Goal: Task Accomplishment & Management: Manage account settings

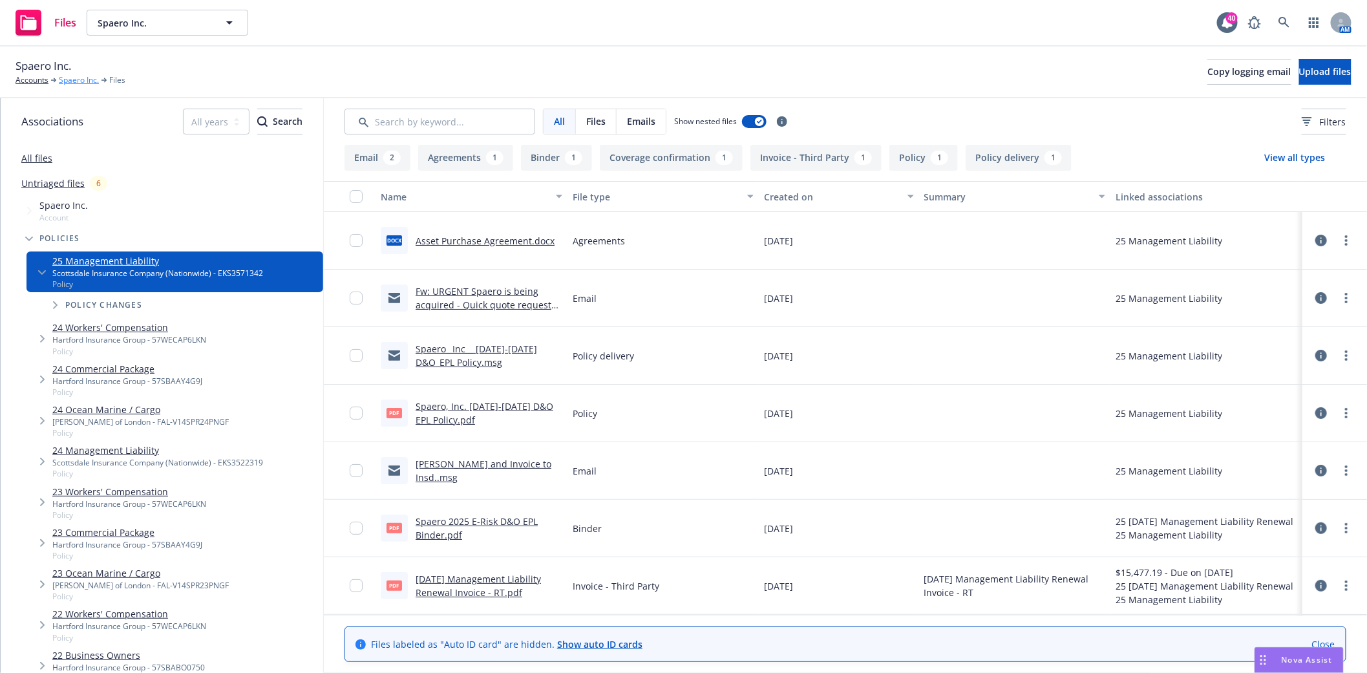
click at [80, 80] on link "Spaero Inc." at bounding box center [79, 80] width 40 height 12
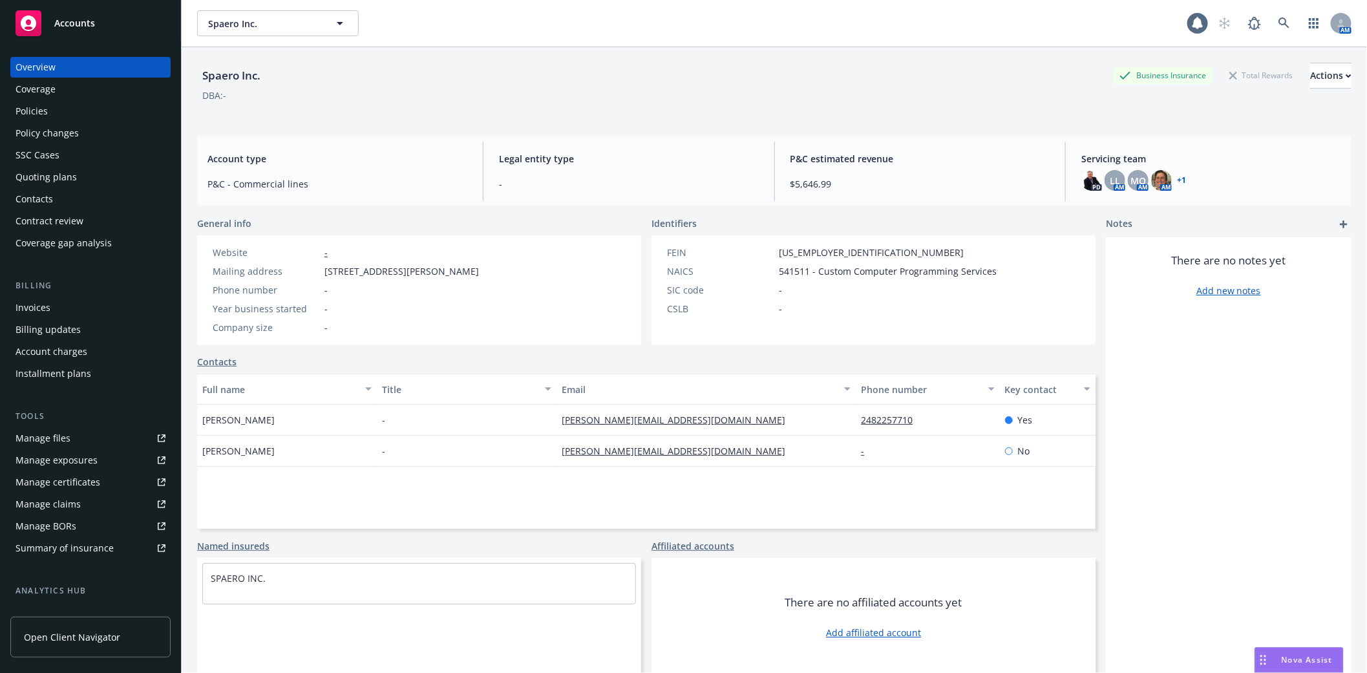
click at [33, 110] on div "Policies" at bounding box center [32, 111] width 32 height 21
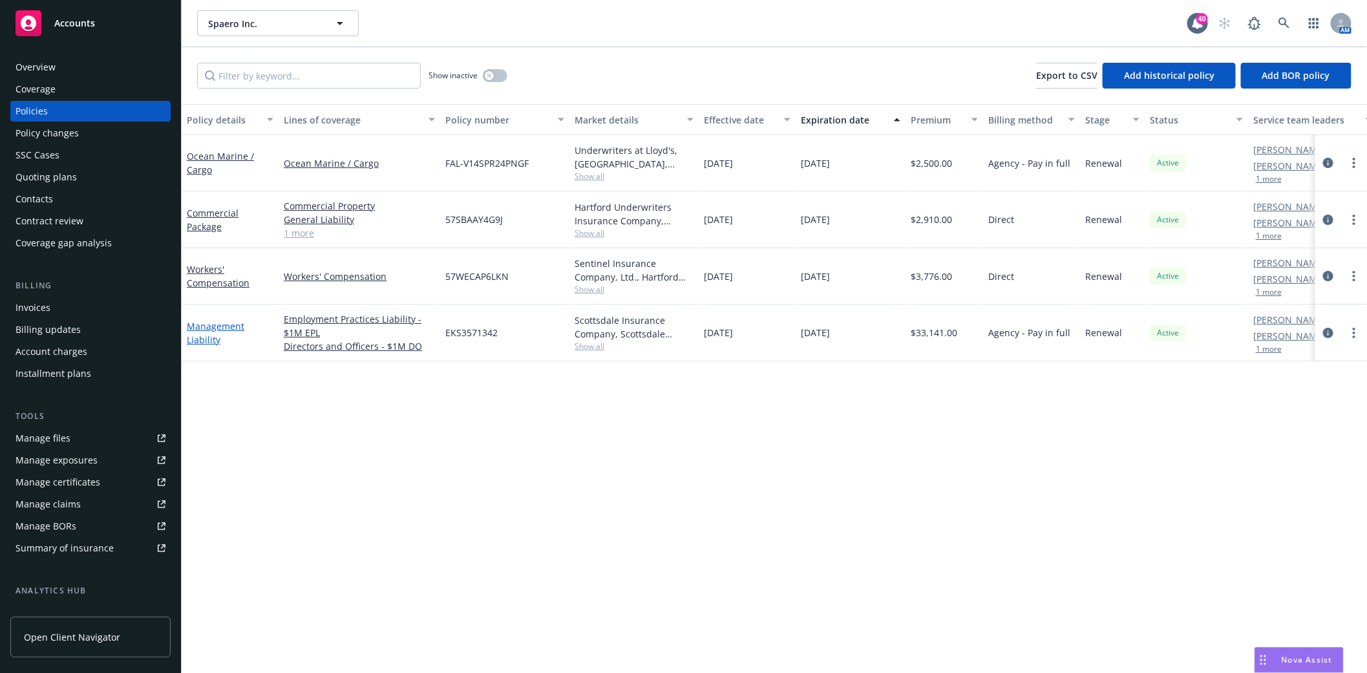
click at [214, 324] on link "Management Liability" at bounding box center [216, 333] width 58 height 26
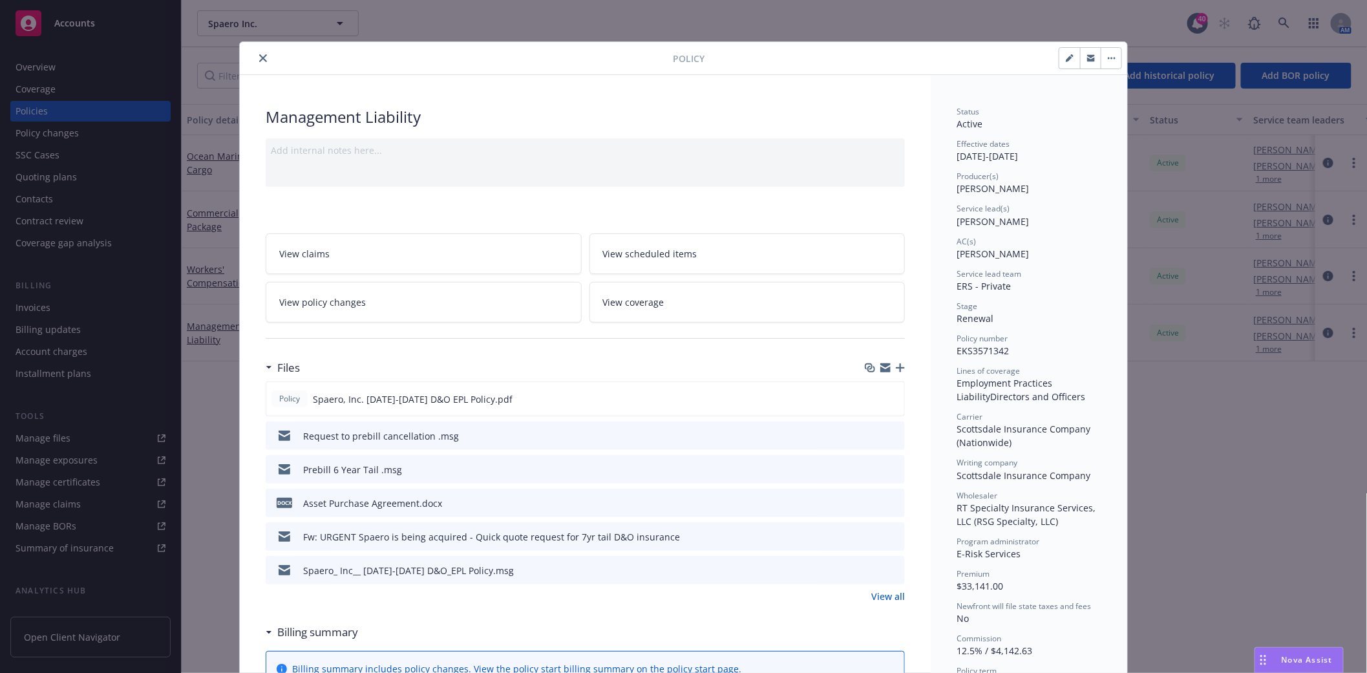
click at [897, 367] on icon "button" at bounding box center [900, 367] width 9 height 9
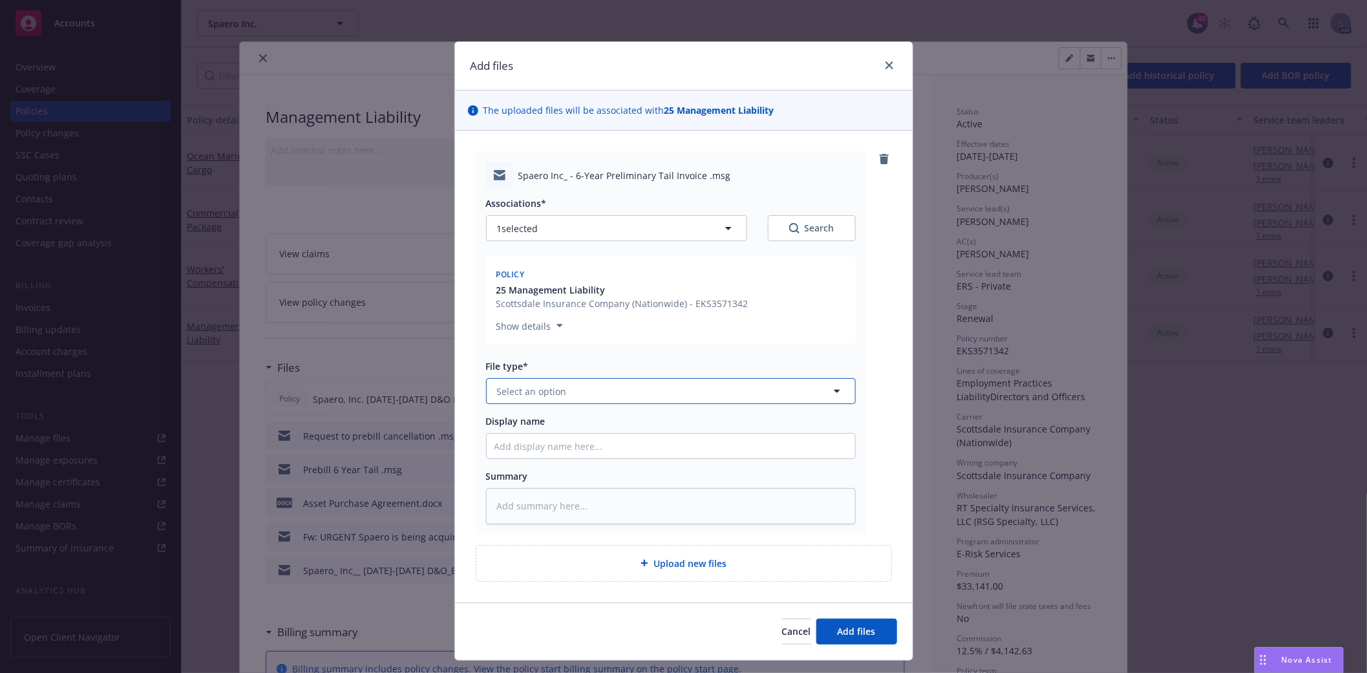
click at [594, 395] on button "Select an option" at bounding box center [671, 391] width 370 height 26
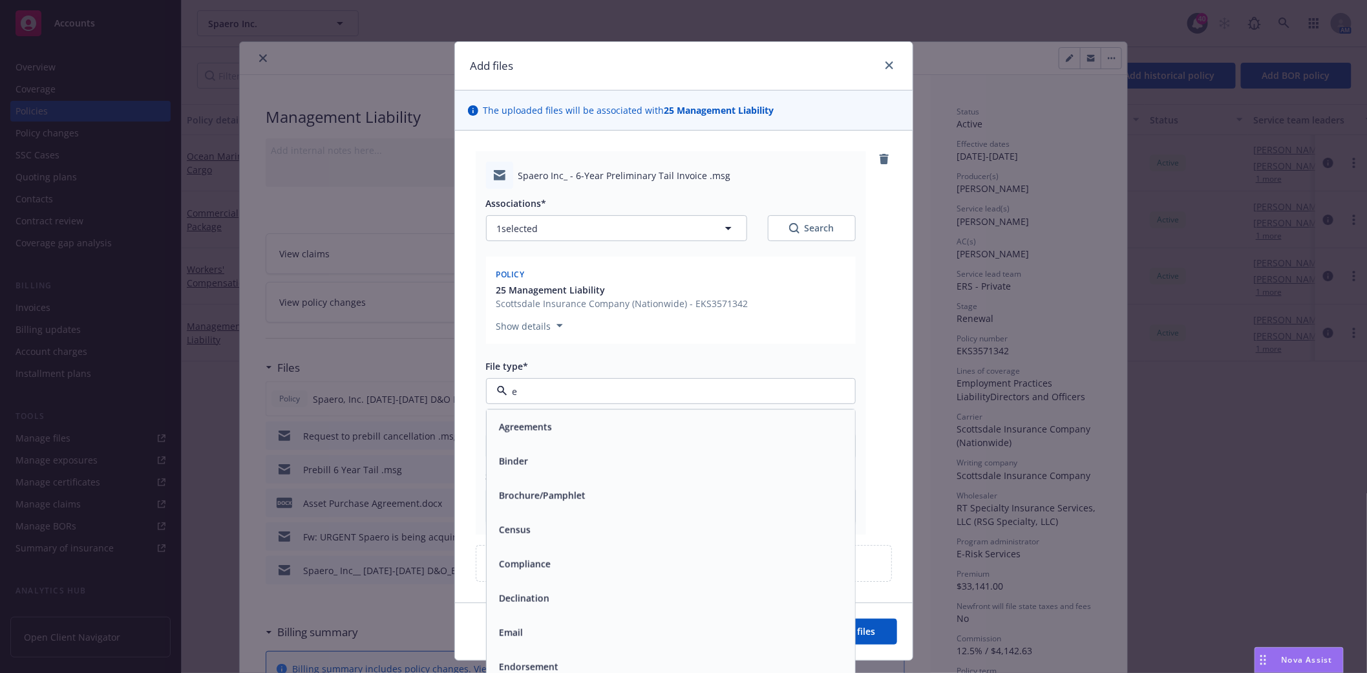
type input "em"
click at [530, 459] on div "Email" at bounding box center [671, 461] width 353 height 19
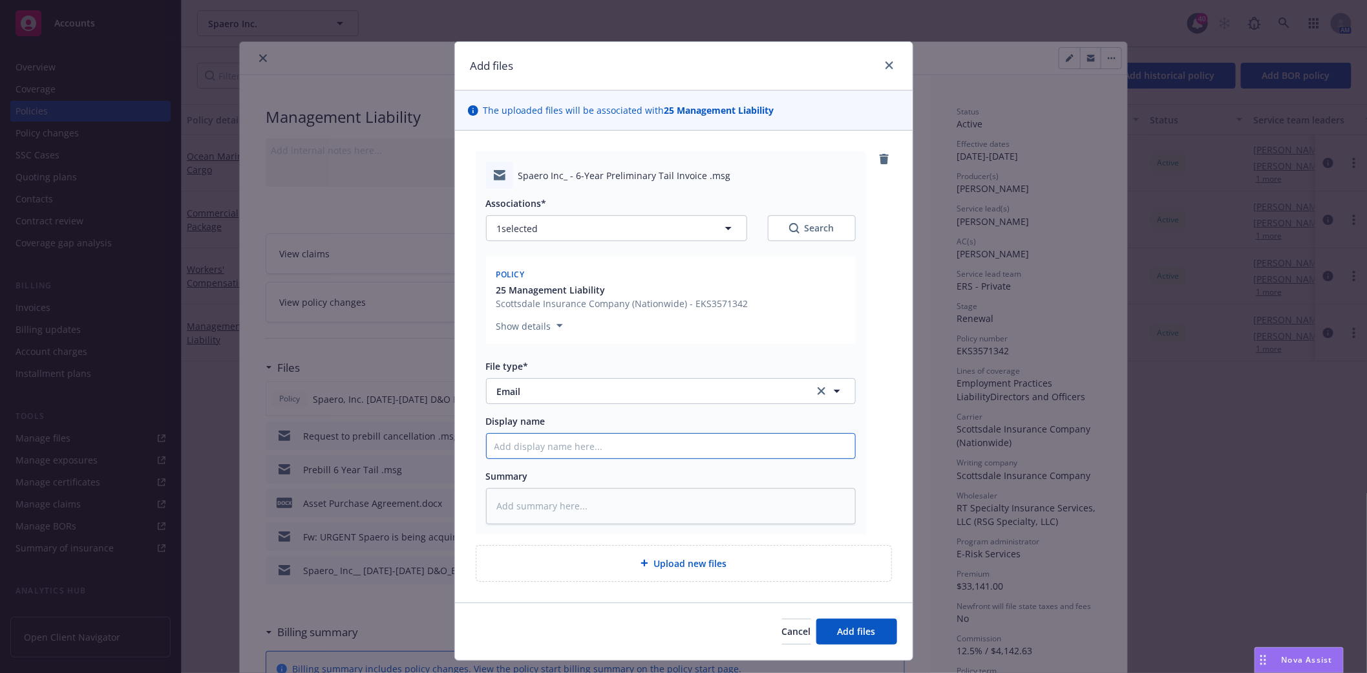
click at [530, 445] on input "Display name" at bounding box center [671, 446] width 369 height 25
type textarea "x"
type input "P"
type textarea "x"
type input "Pr"
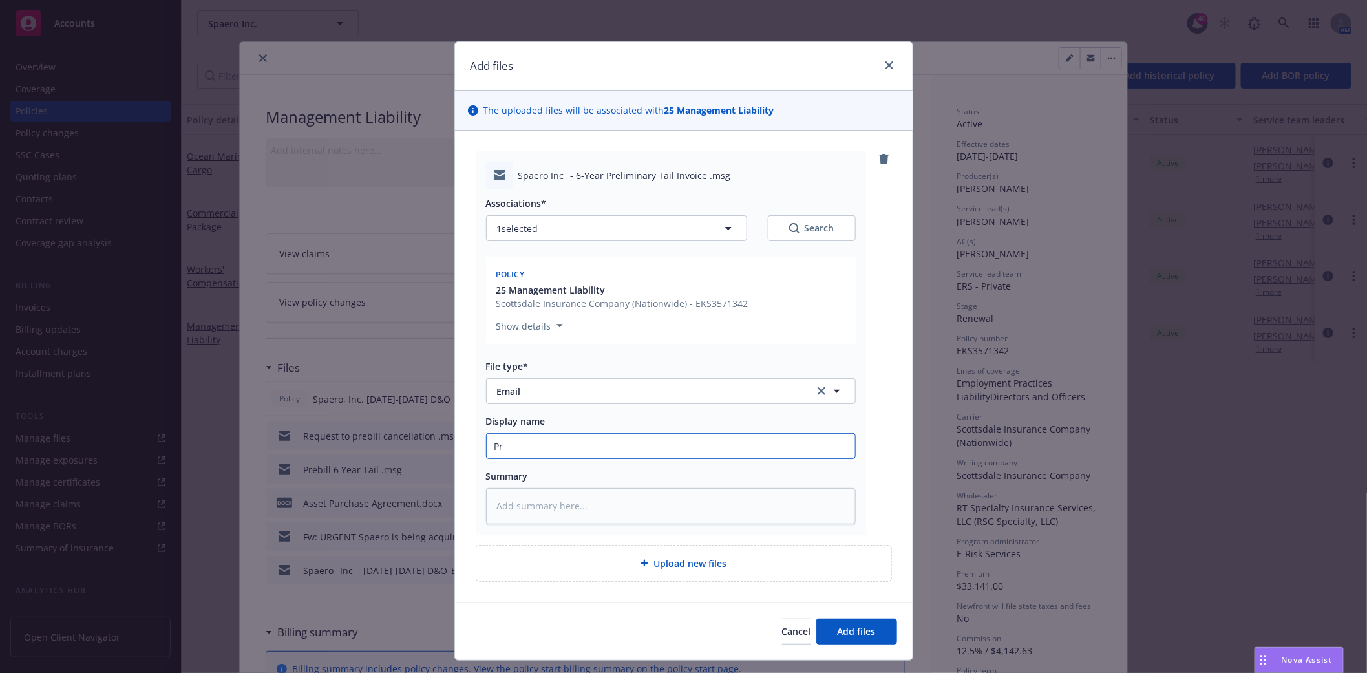
type textarea "x"
type input "Pre"
type textarea "x"
type input "Prel"
type textarea "x"
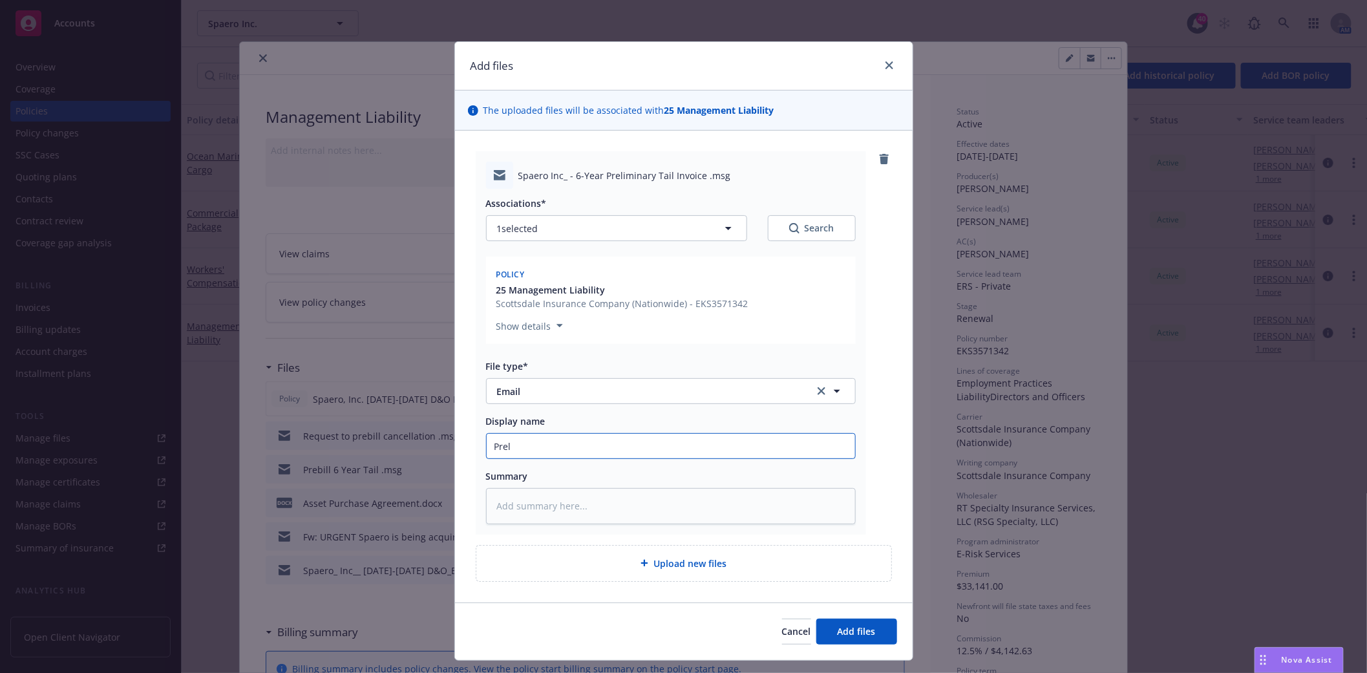
type input "[PERSON_NAME]"
type textarea "x"
type input "Prelin"
type textarea "x"
type input "Prelini"
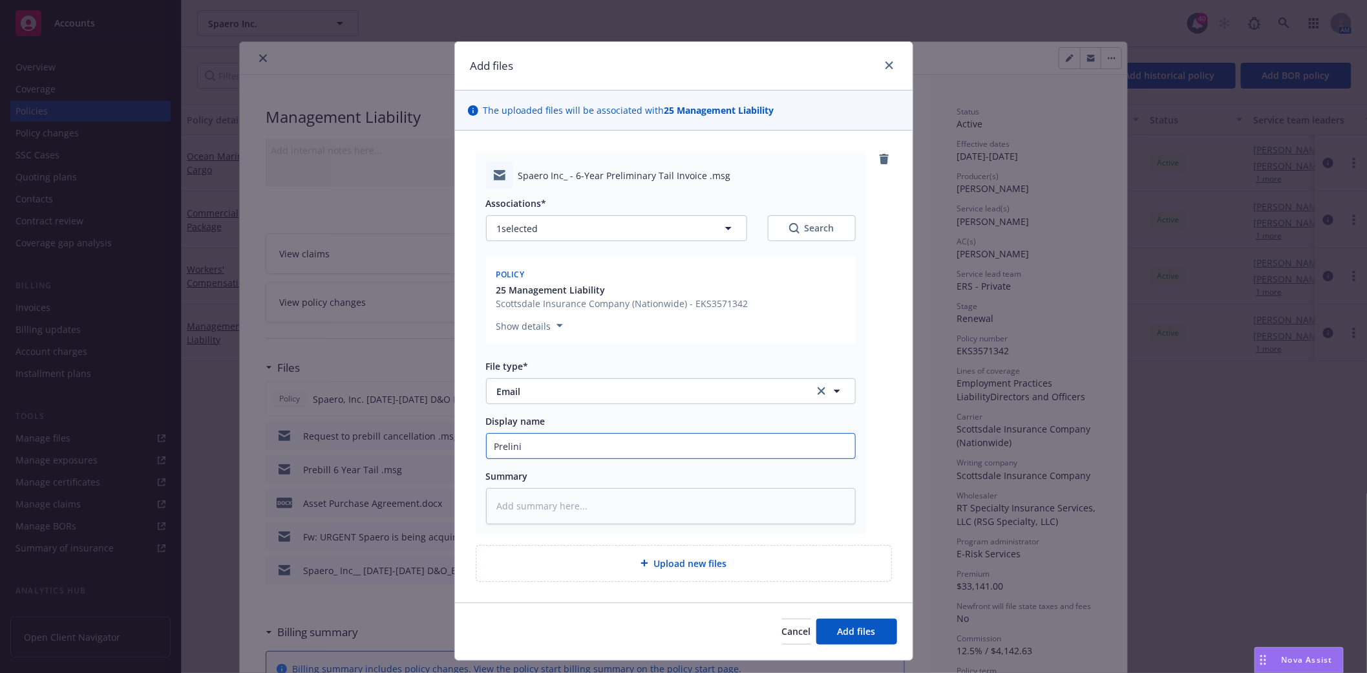
type textarea "x"
type input "Prelin"
type textarea "x"
type input "[PERSON_NAME]"
type textarea "x"
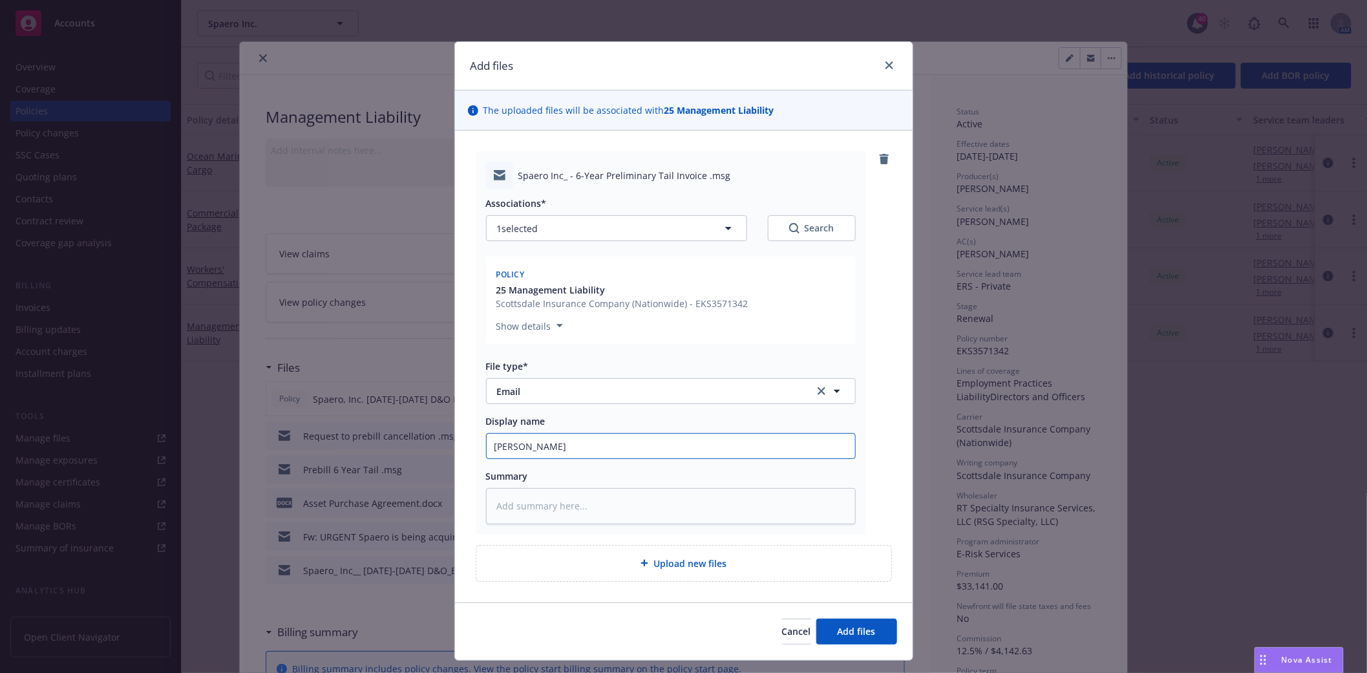
type input "Prel"
type textarea "x"
type input "Pre"
type textarea "x"
type input "Prel"
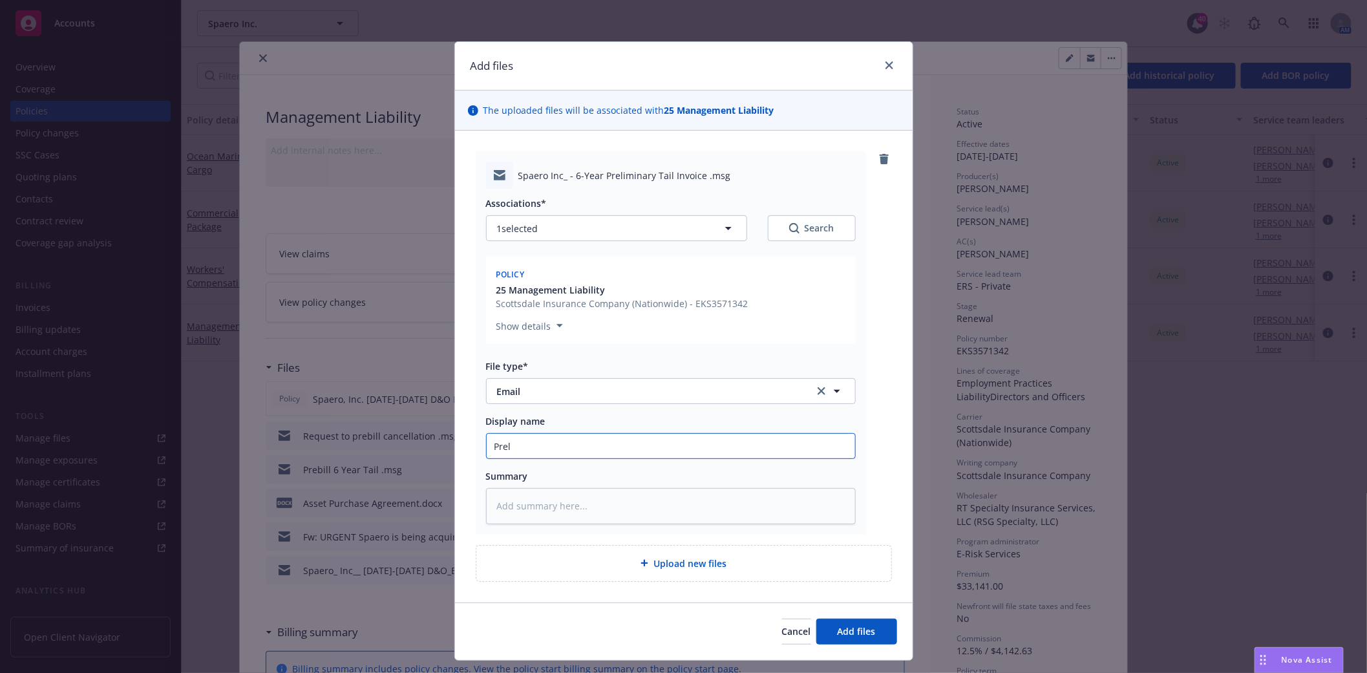
type textarea "x"
type input "[PERSON_NAME]"
type textarea "x"
type input "Prelim"
type textarea "x"
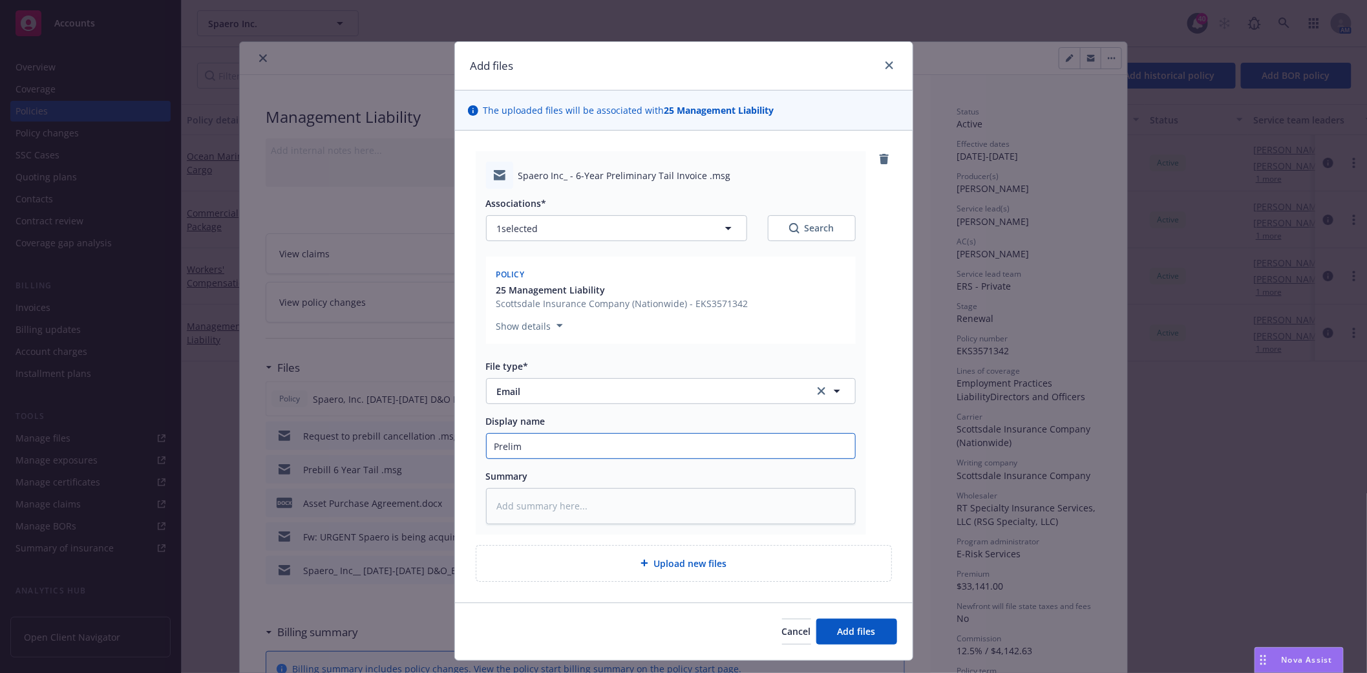
type input "Prelimi"
type textarea "x"
type input "Prelimin"
type textarea "x"
type input "Prelimina"
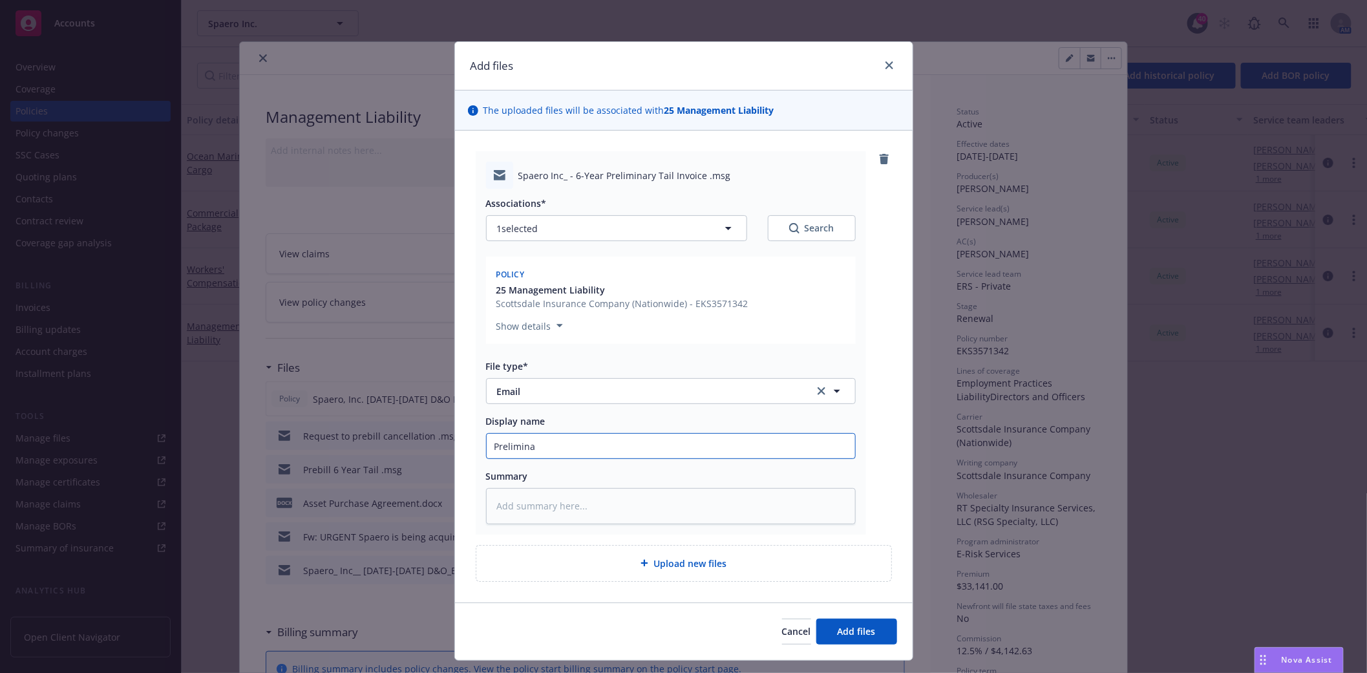
type textarea "x"
type input "Preliminar"
type textarea "x"
type input "Preliminary"
type textarea "x"
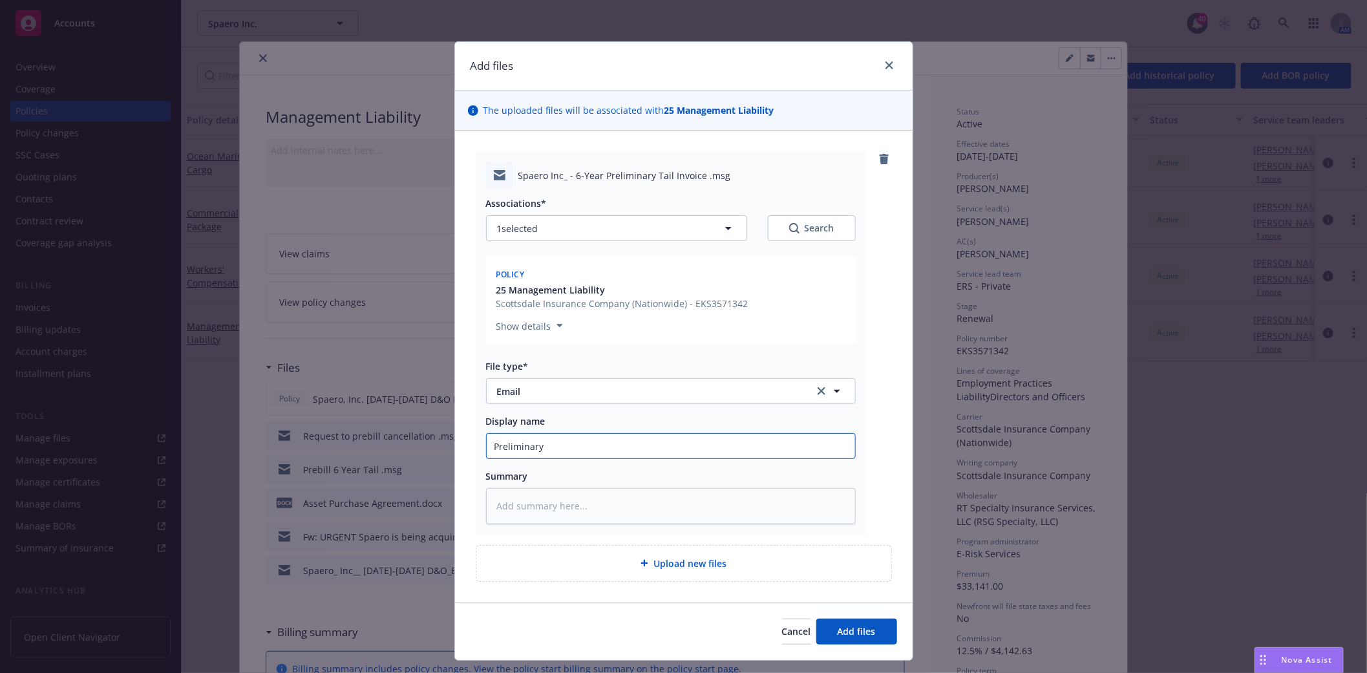
type input "Preliminary"
type textarea "x"
type input "Preliminary t"
type textarea "x"
type input "Preliminary ta"
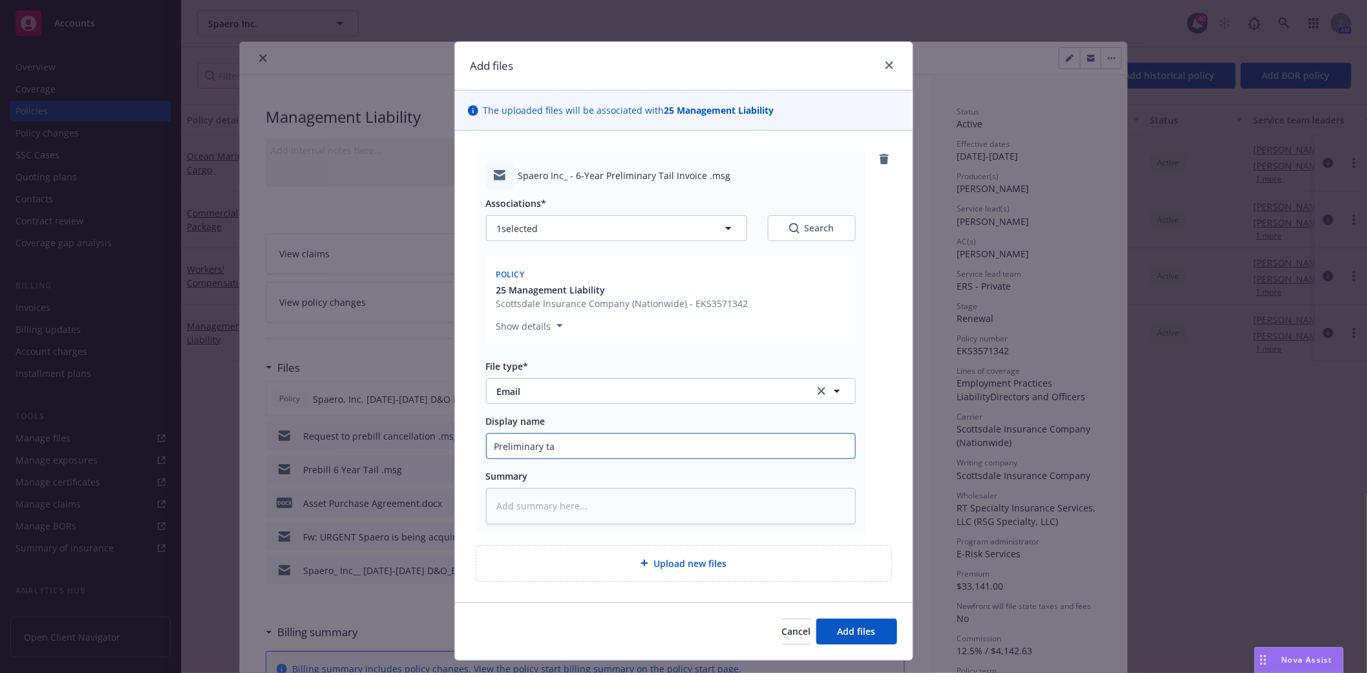
type textarea "x"
type input "Preliminary tai"
type textarea "x"
type input "Preliminary tai"
type textarea "x"
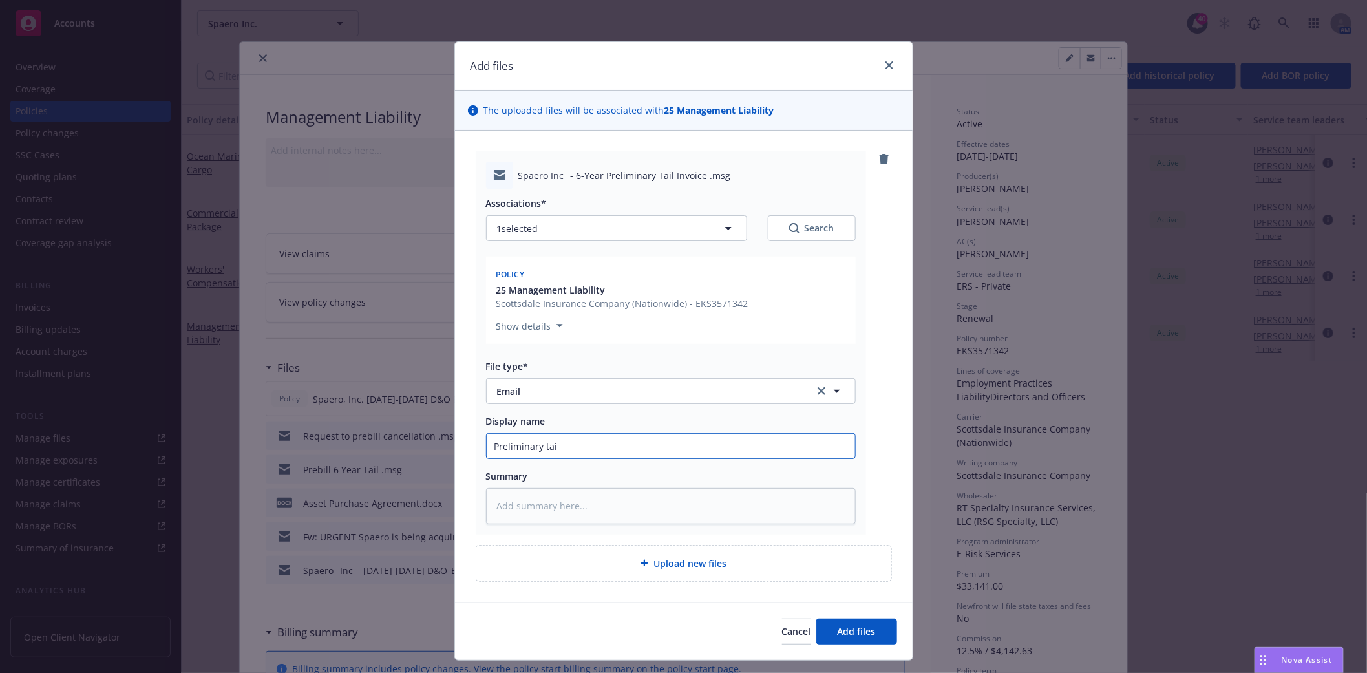
type input "Preliminary tai"
type textarea "x"
type input "Preliminary tail"
type textarea "x"
type input "Preliminary tail"
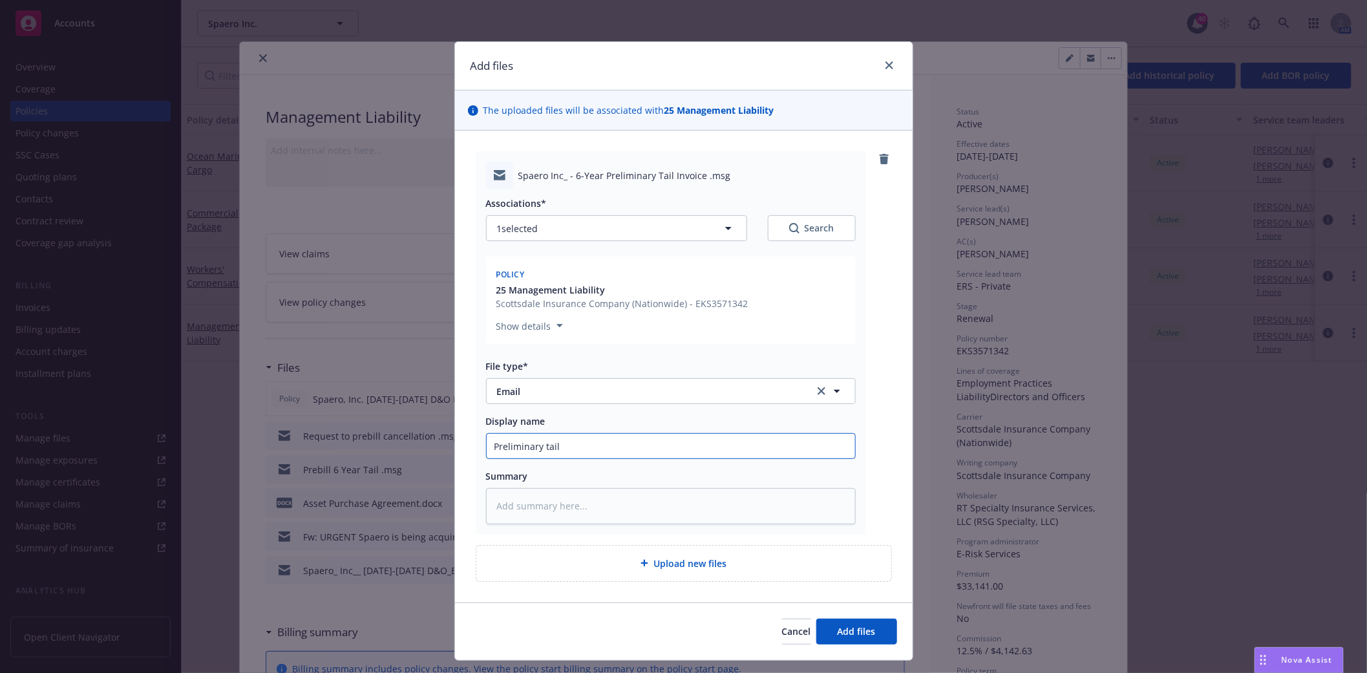
type textarea "x"
type input "Preliminary tail i"
type textarea "x"
type input "Preliminary tail in"
type textarea "x"
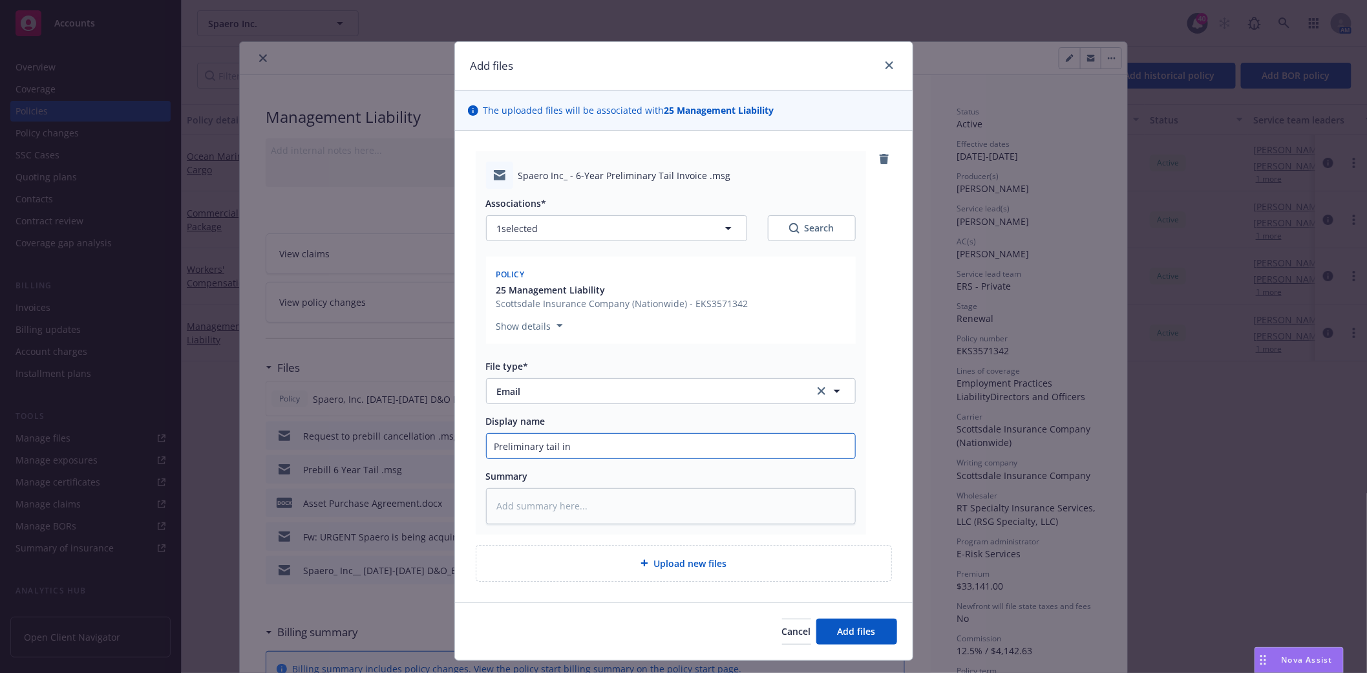
type input "Preliminary tail inv"
type textarea "x"
type input "Preliminary tail invo"
type textarea "x"
type input "Preliminary tail invoi"
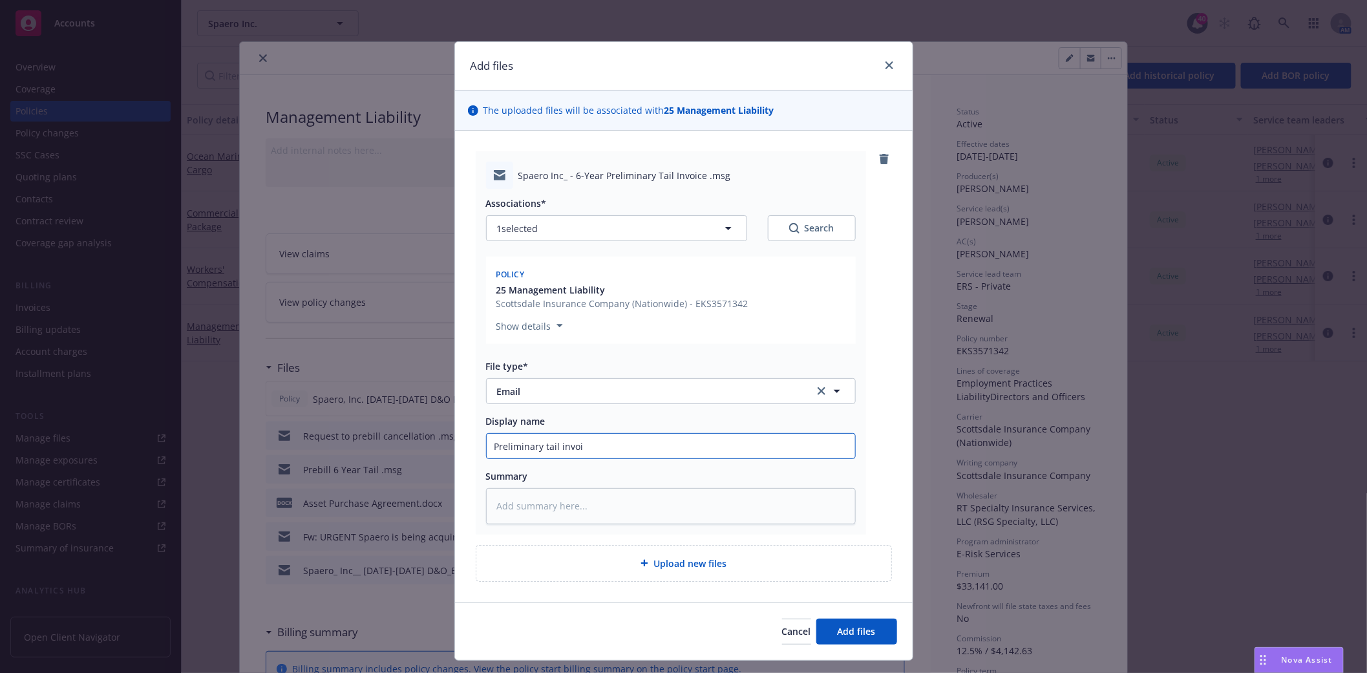
type textarea "x"
type input "Preliminary tail invoic"
type textarea "x"
type input "Preliminary tail invoice"
type textarea "x"
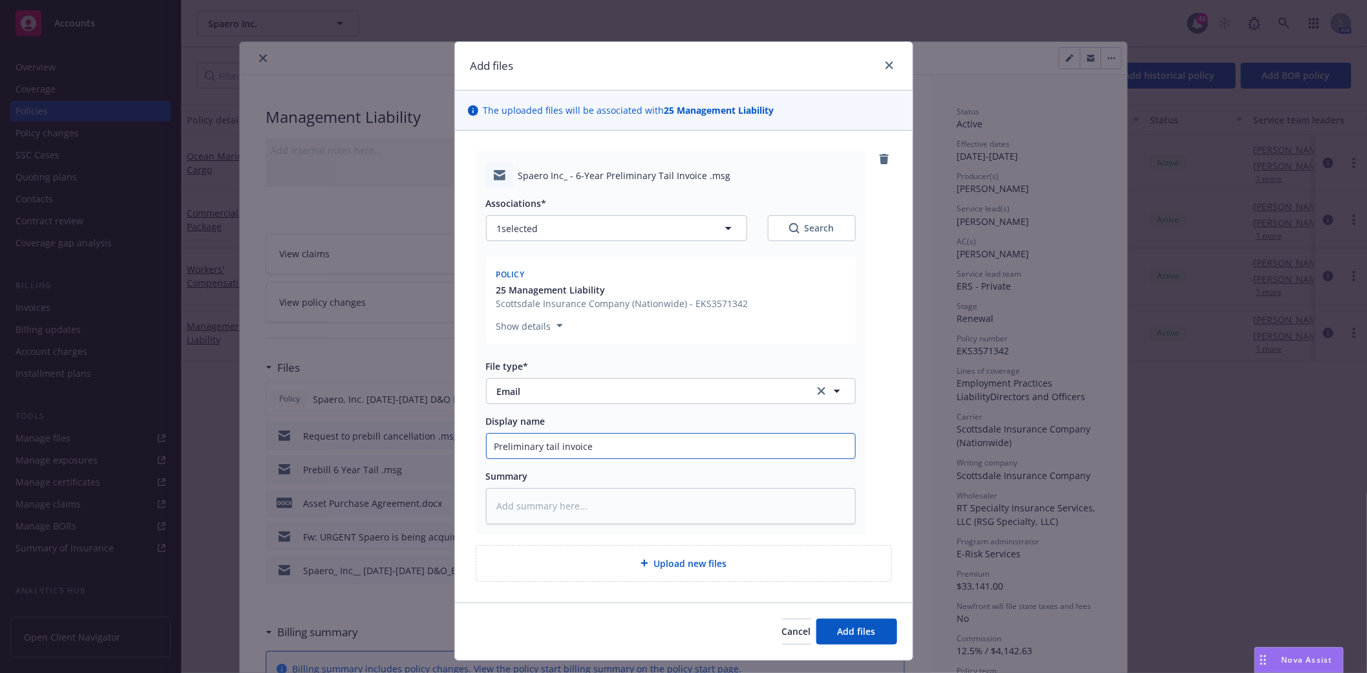
type input "Preliminary tail invoice"
type textarea "x"
type input "Preliminary tail invoice t"
type textarea "x"
type input "Preliminary tail invoice to"
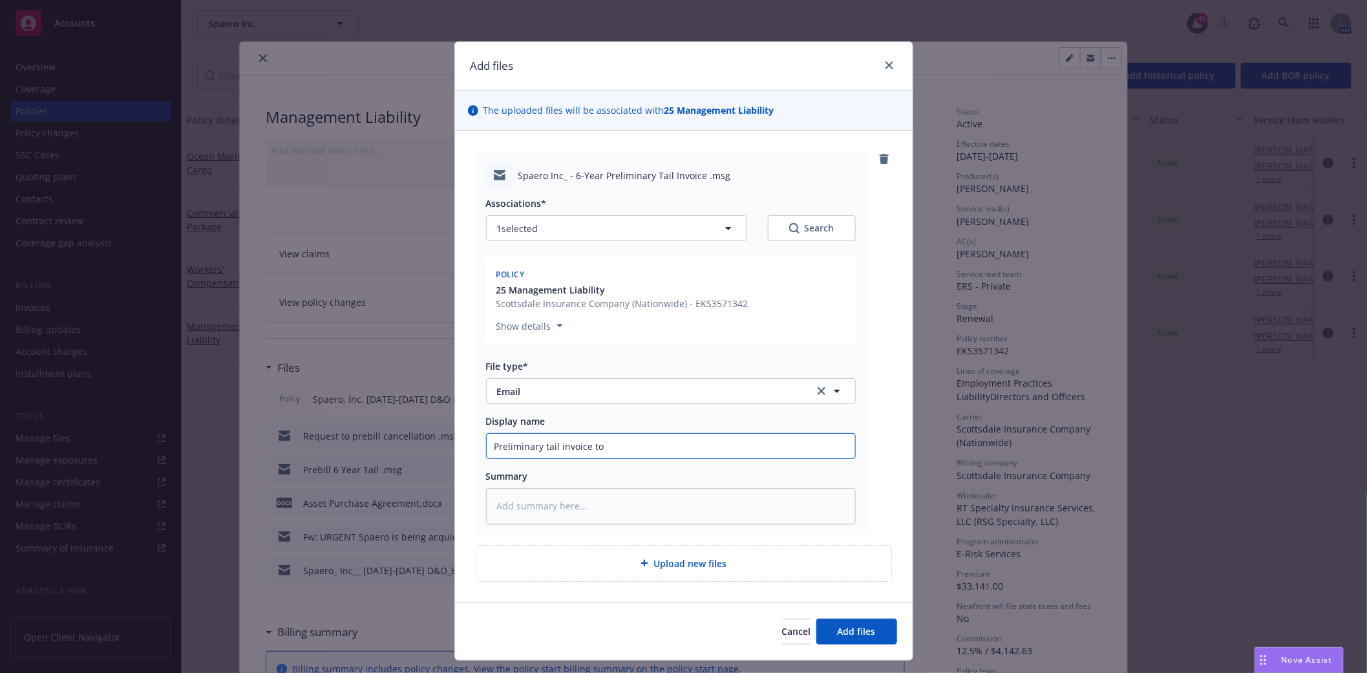
type textarea "x"
type input "Preliminary tail invoice to"
type textarea "x"
type input "Preliminary tail invoice to i"
type textarea "x"
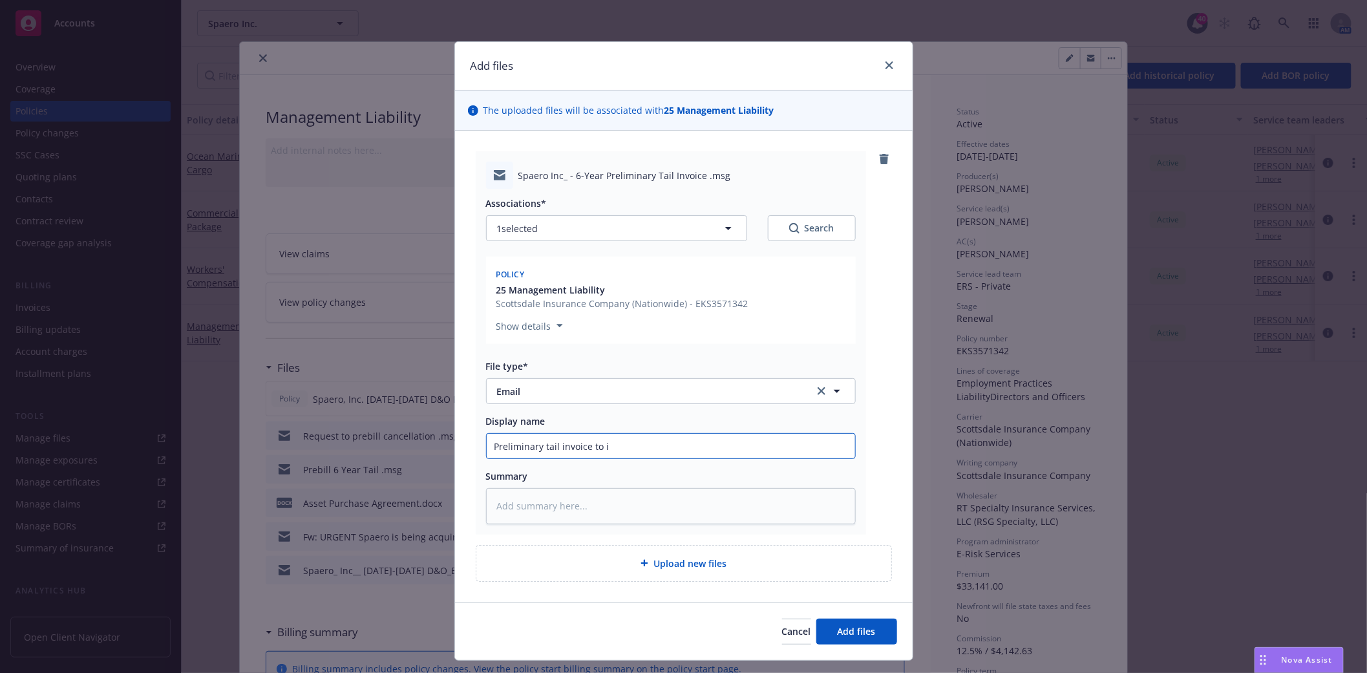
type input "Preliminary tail invoice to in"
type textarea "x"
type input "Preliminary tail invoice to ind"
type textarea "x"
type input "Preliminary tail invoice to inds"
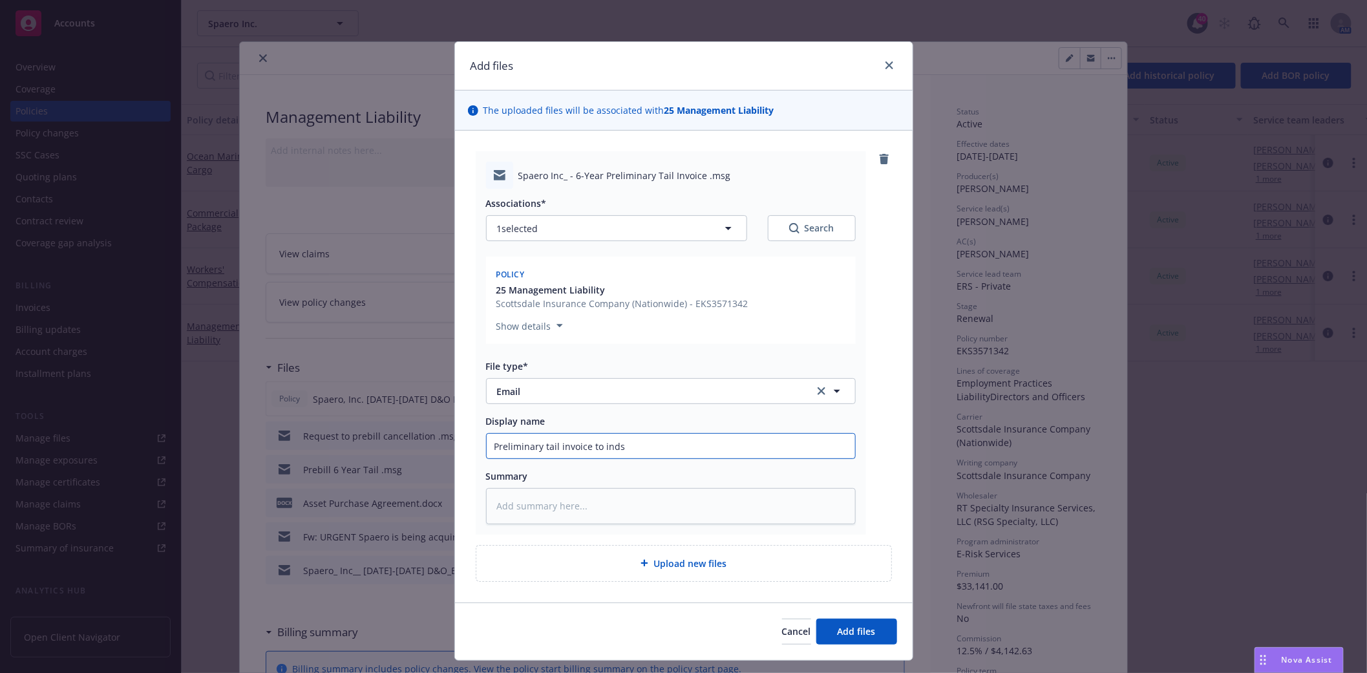
type textarea "x"
type input "Preliminary tail invoice to inds,"
type textarea "x"
type input "Preliminary tail invoice to inds,"
type textarea "x"
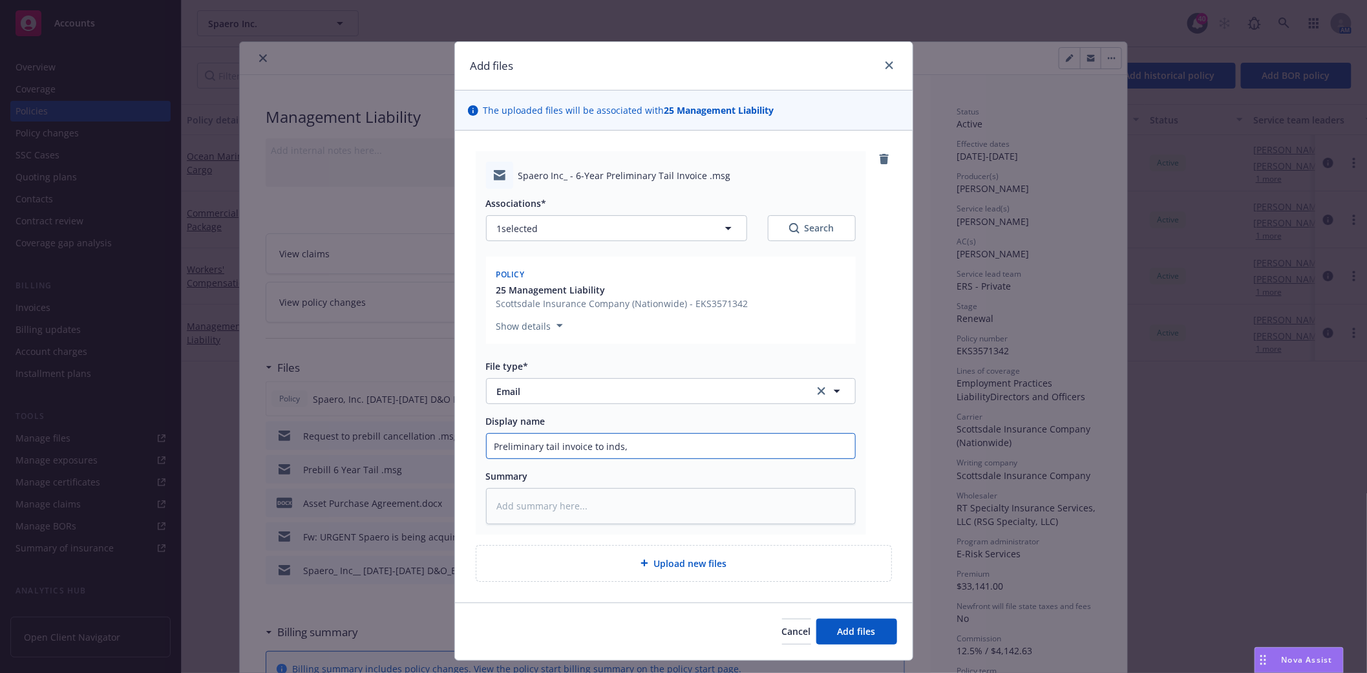
type input "Preliminary tail invoice to inds,"
type textarea "x"
type input "Preliminary tail invoice to inds"
type textarea "x"
type input "Preliminary tail invoice to inds/"
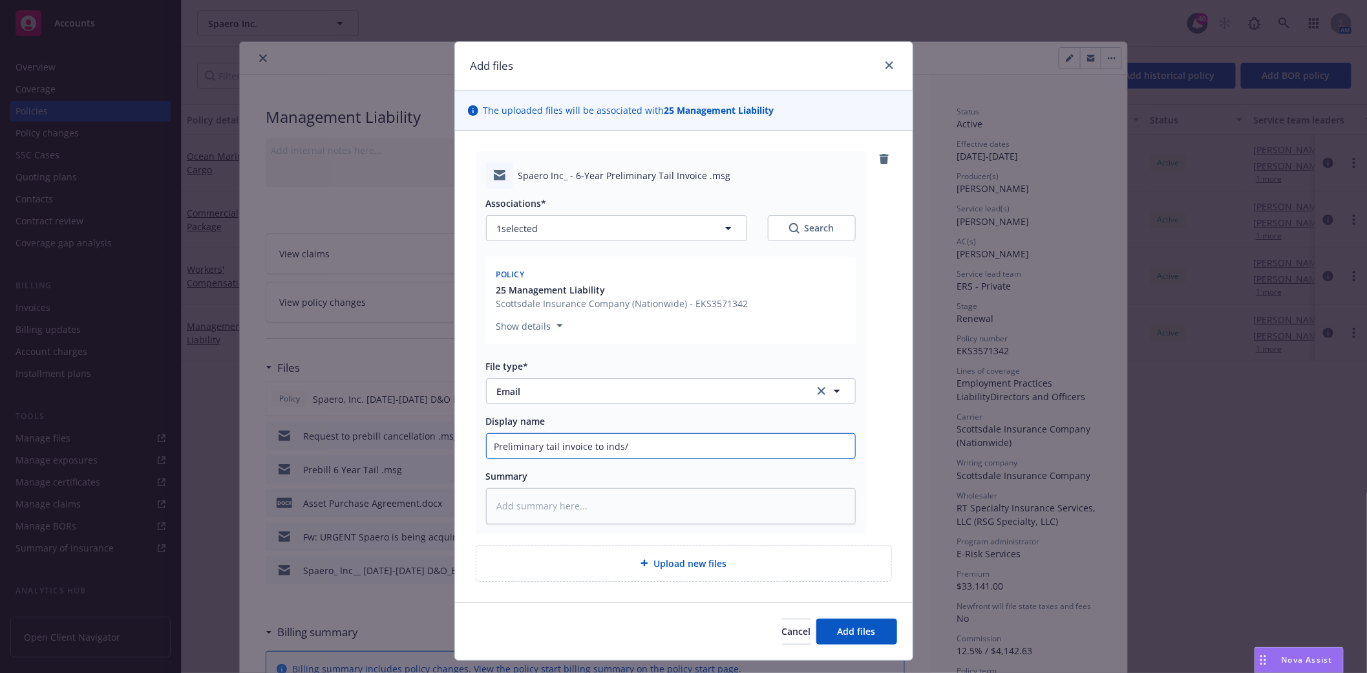
type textarea "x"
type input "Preliminary tail invoice to inds"
type textarea "x"
type input "Preliminary tail invoice to inds."
click at [845, 623] on button "Add files" at bounding box center [857, 632] width 81 height 26
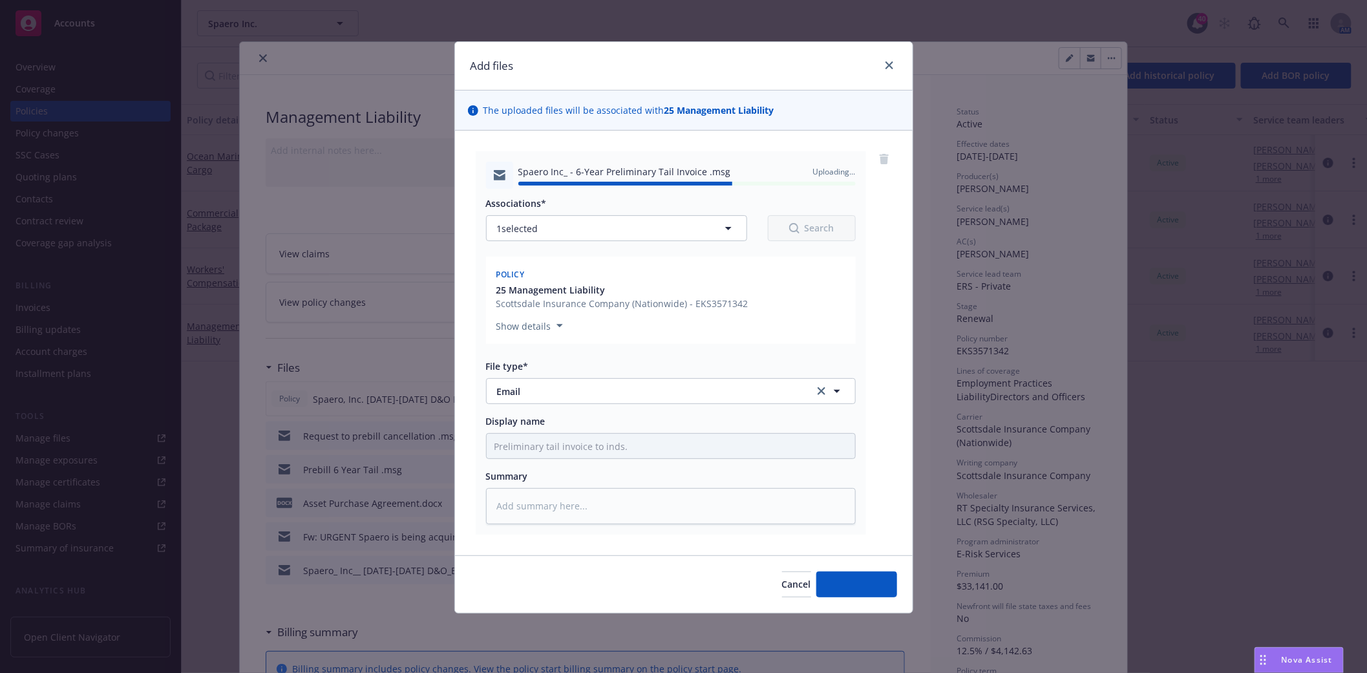
type textarea "x"
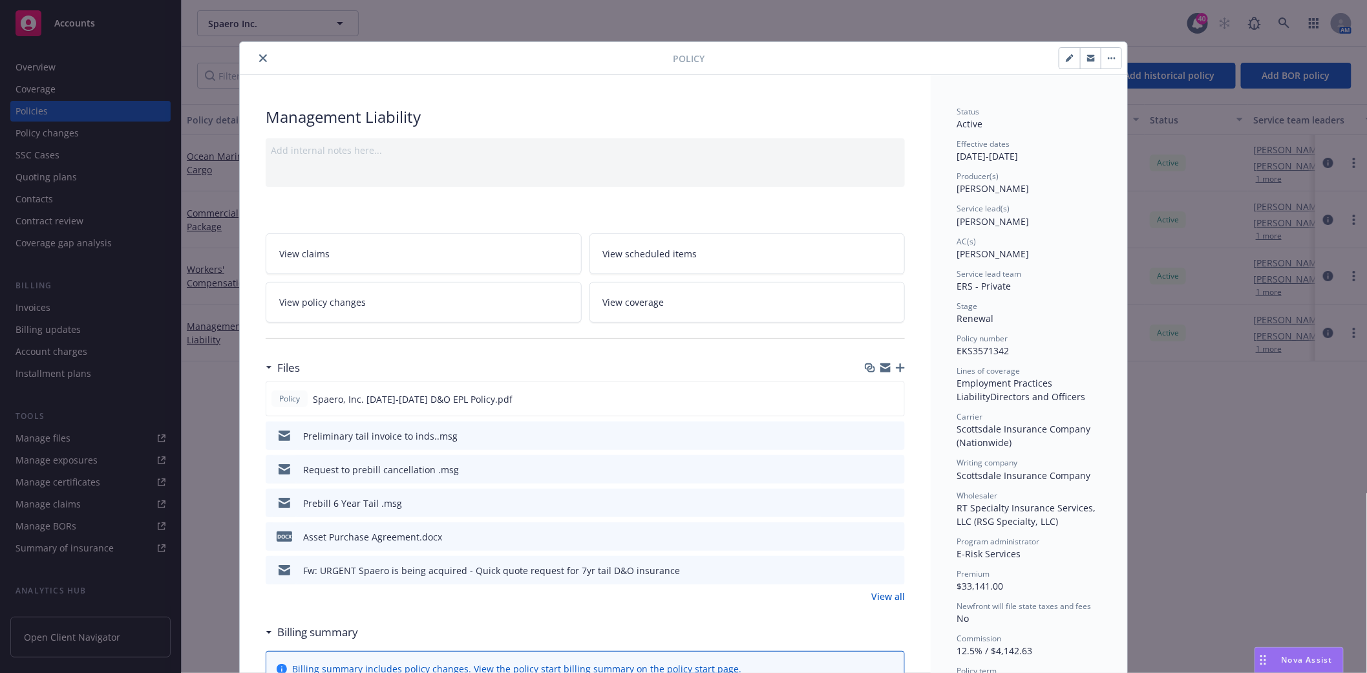
click at [259, 58] on icon "close" at bounding box center [263, 58] width 8 height 8
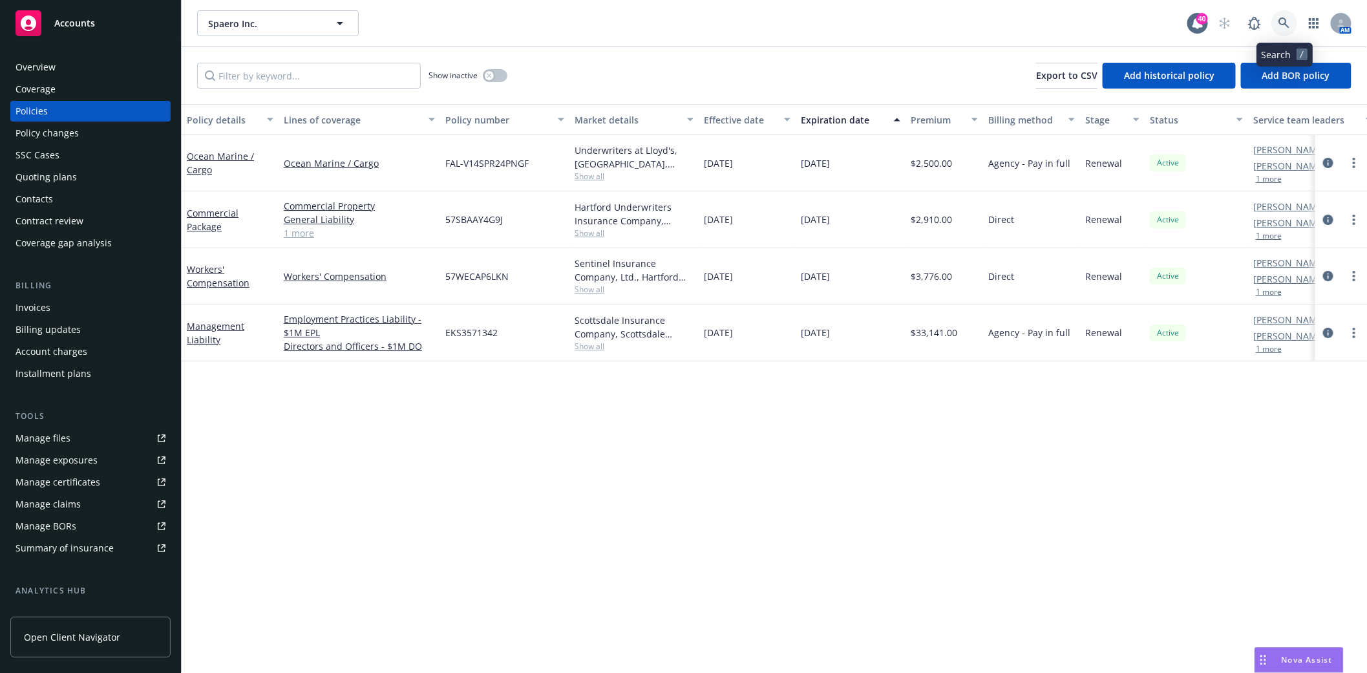
click at [1281, 20] on icon at bounding box center [1285, 23] width 12 height 12
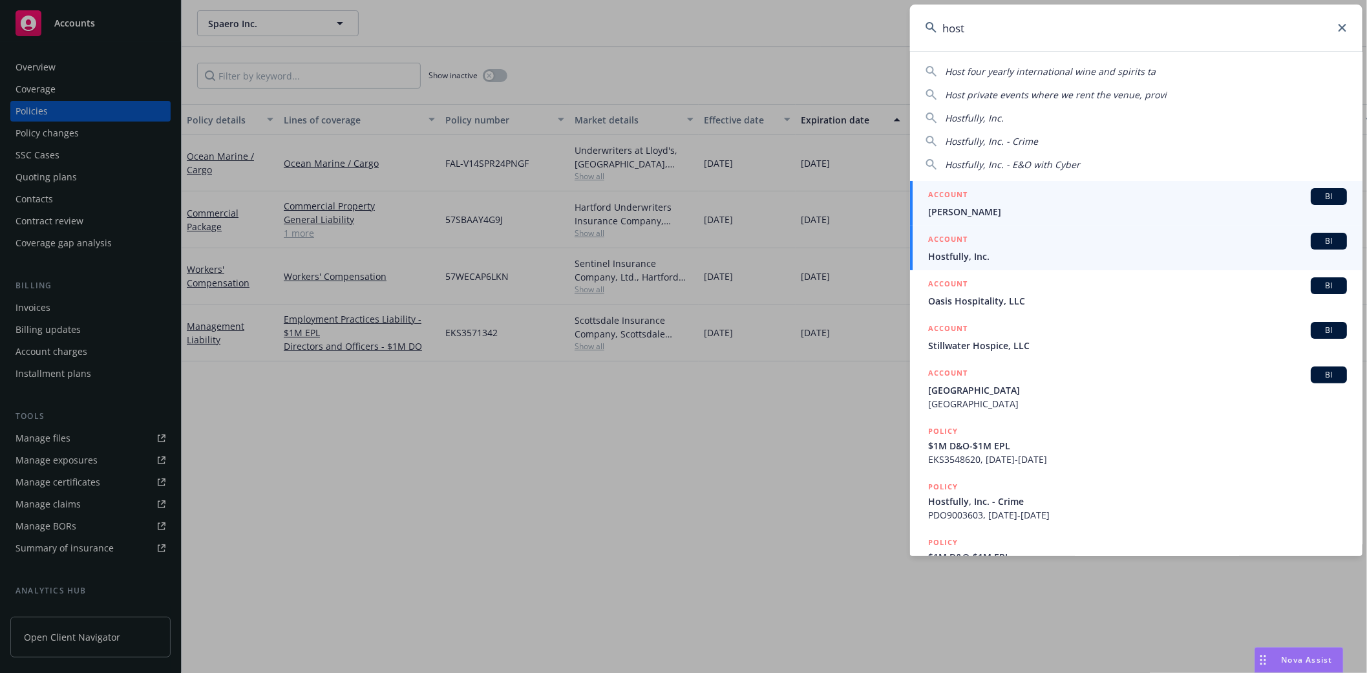
type input "host"
click at [980, 257] on span "Hostfully, Inc." at bounding box center [1137, 257] width 419 height 14
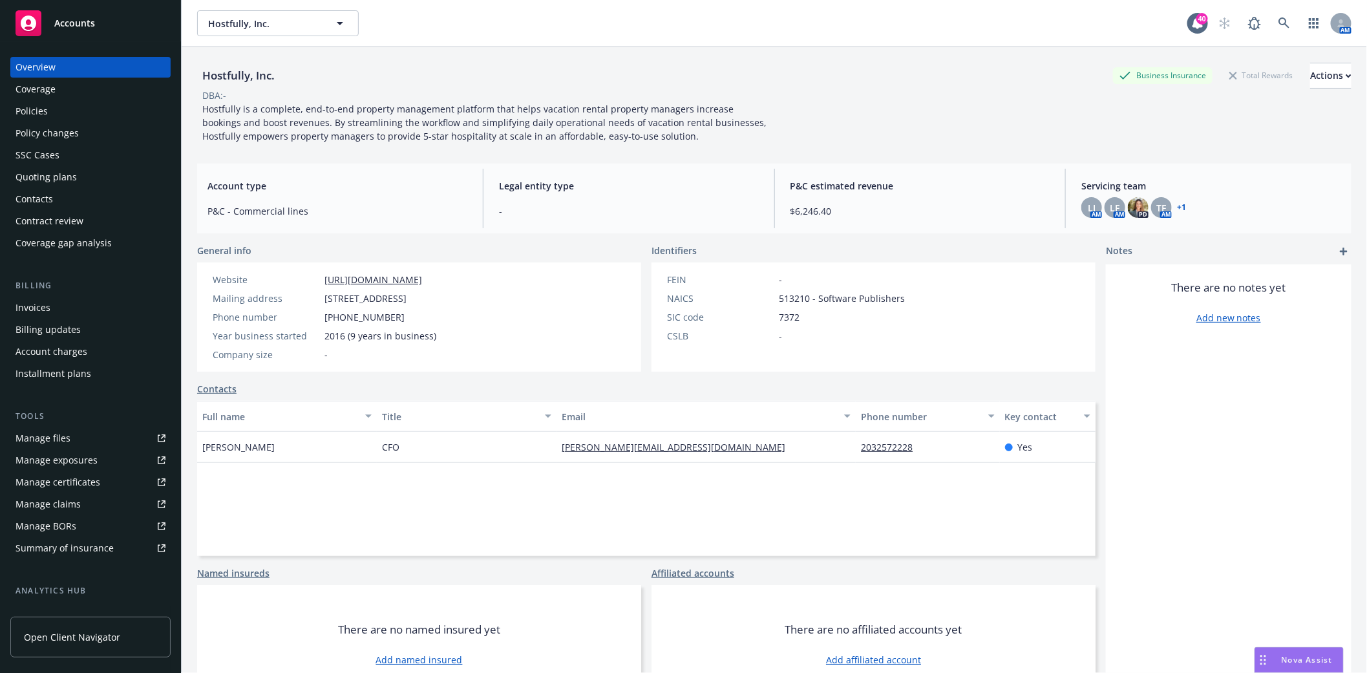
click at [30, 113] on div "Policies" at bounding box center [32, 111] width 32 height 21
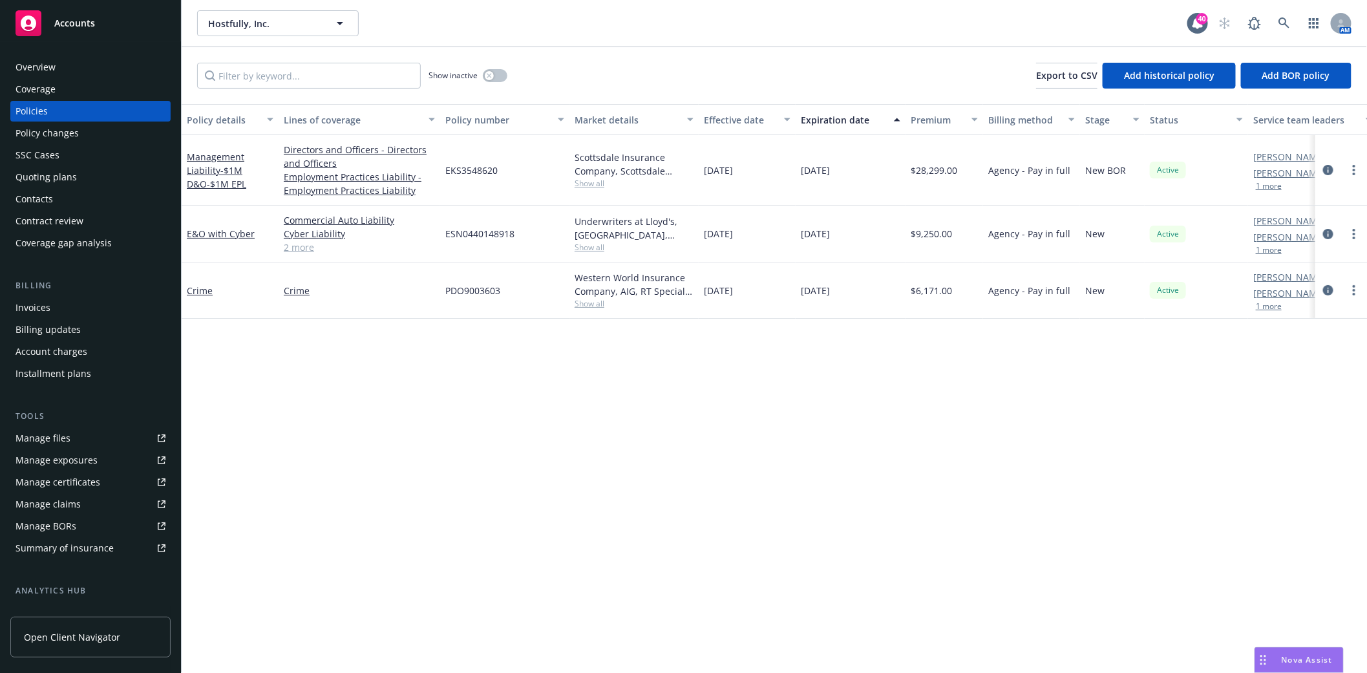
click at [1268, 187] on button "1 more" at bounding box center [1269, 186] width 26 height 8
click at [1274, 23] on link at bounding box center [1285, 23] width 26 height 26
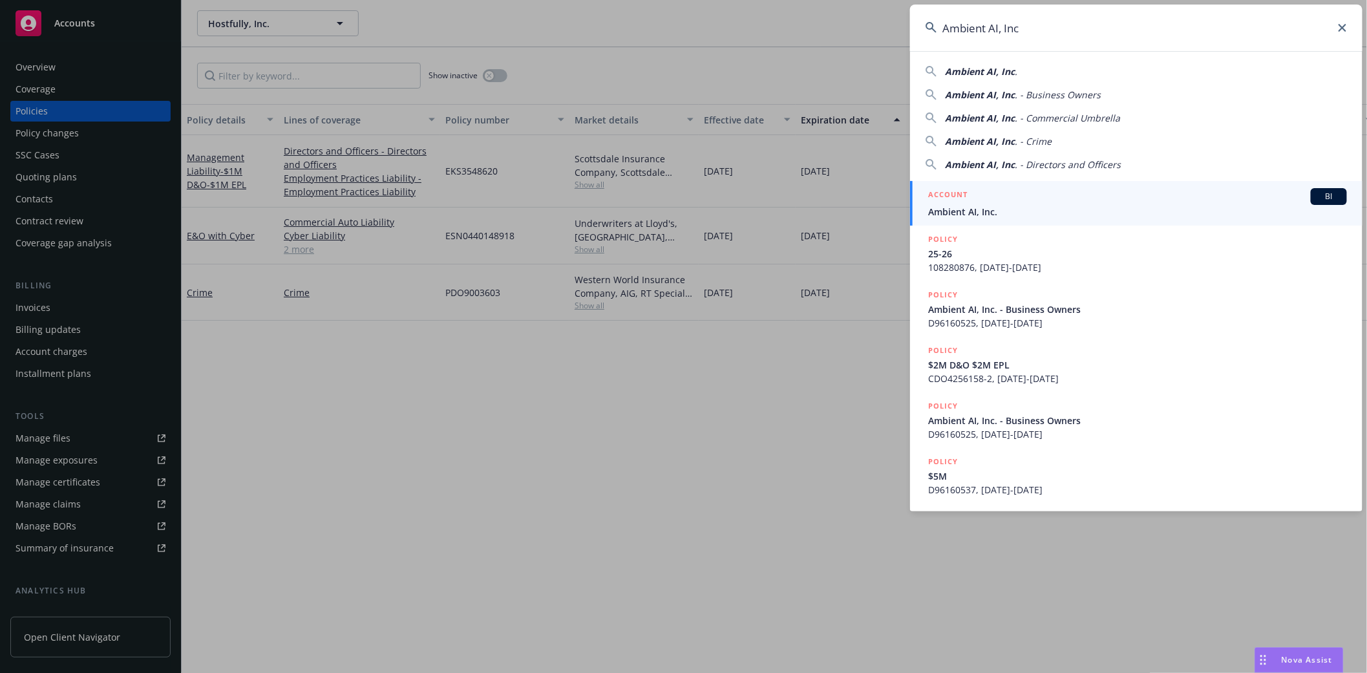
type input "Ambient AI, Inc"
click at [980, 205] on span "Ambient AI, Inc." at bounding box center [1137, 212] width 419 height 14
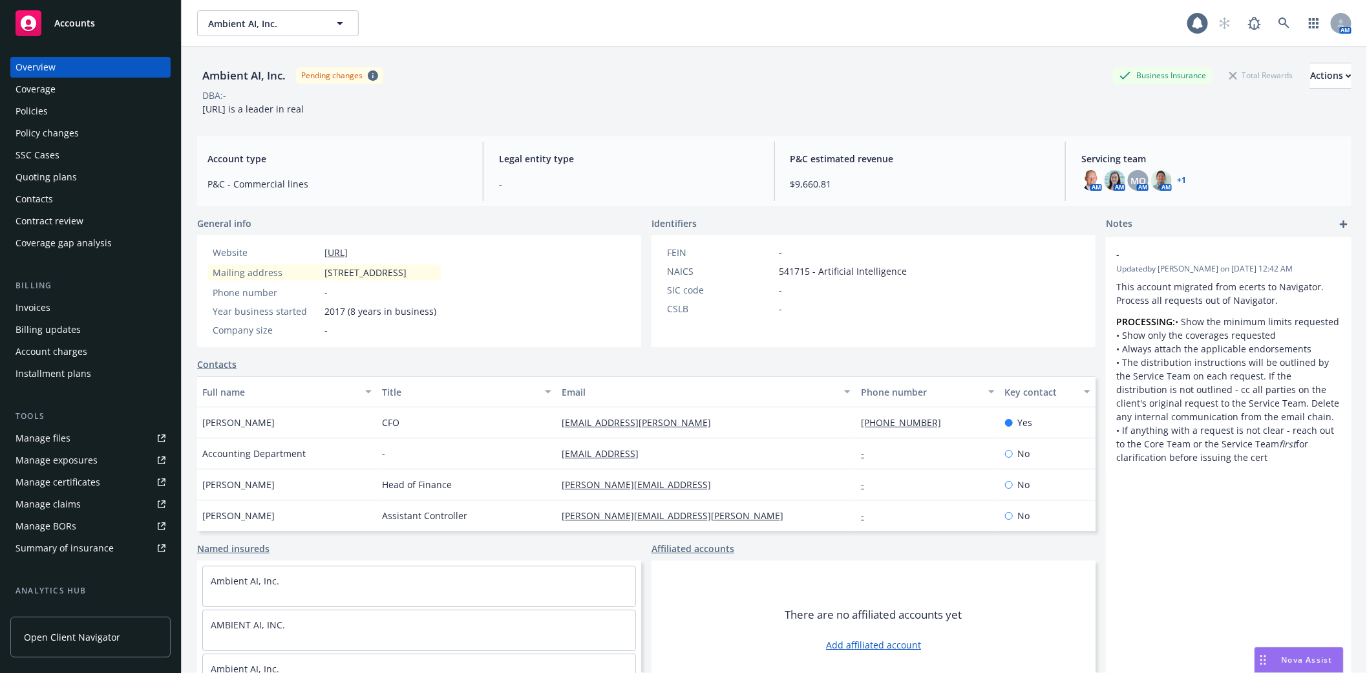
click at [42, 114] on div "Policies" at bounding box center [32, 111] width 32 height 21
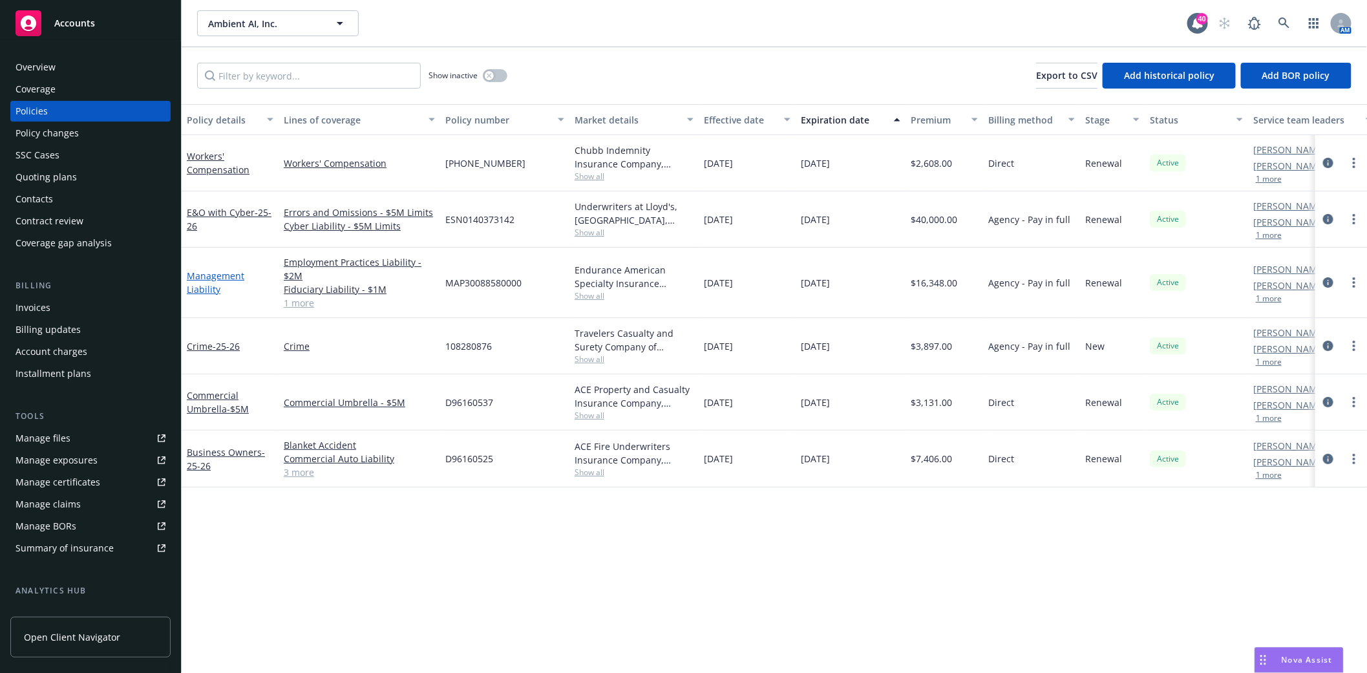
click at [206, 274] on link "Management Liability" at bounding box center [216, 283] width 58 height 26
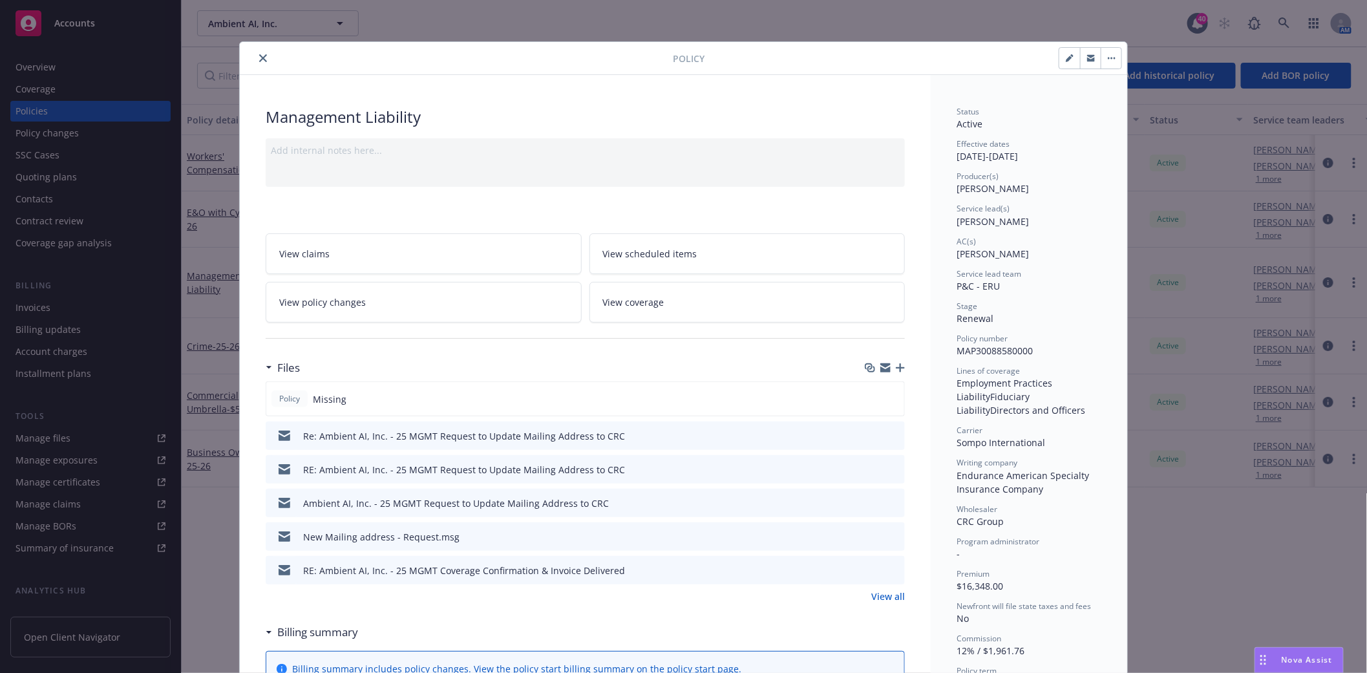
click at [887, 434] on icon "preview file" at bounding box center [893, 435] width 12 height 9
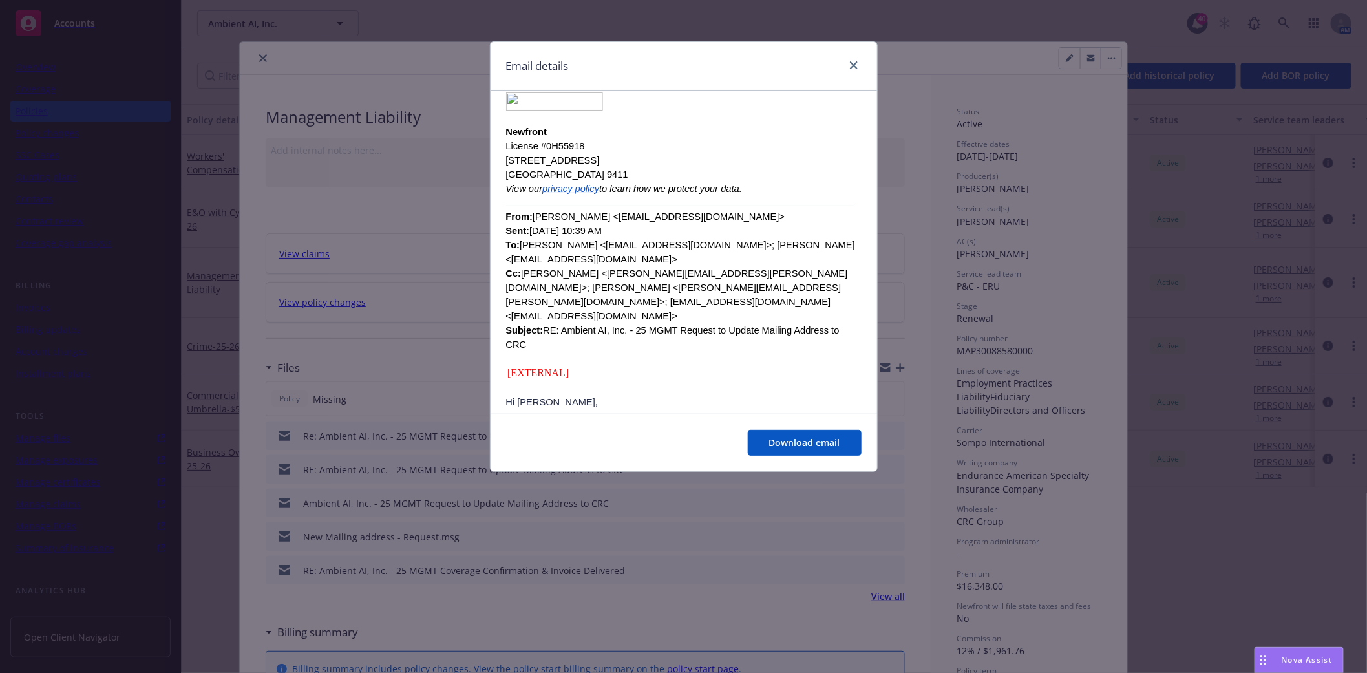
scroll to position [431, 0]
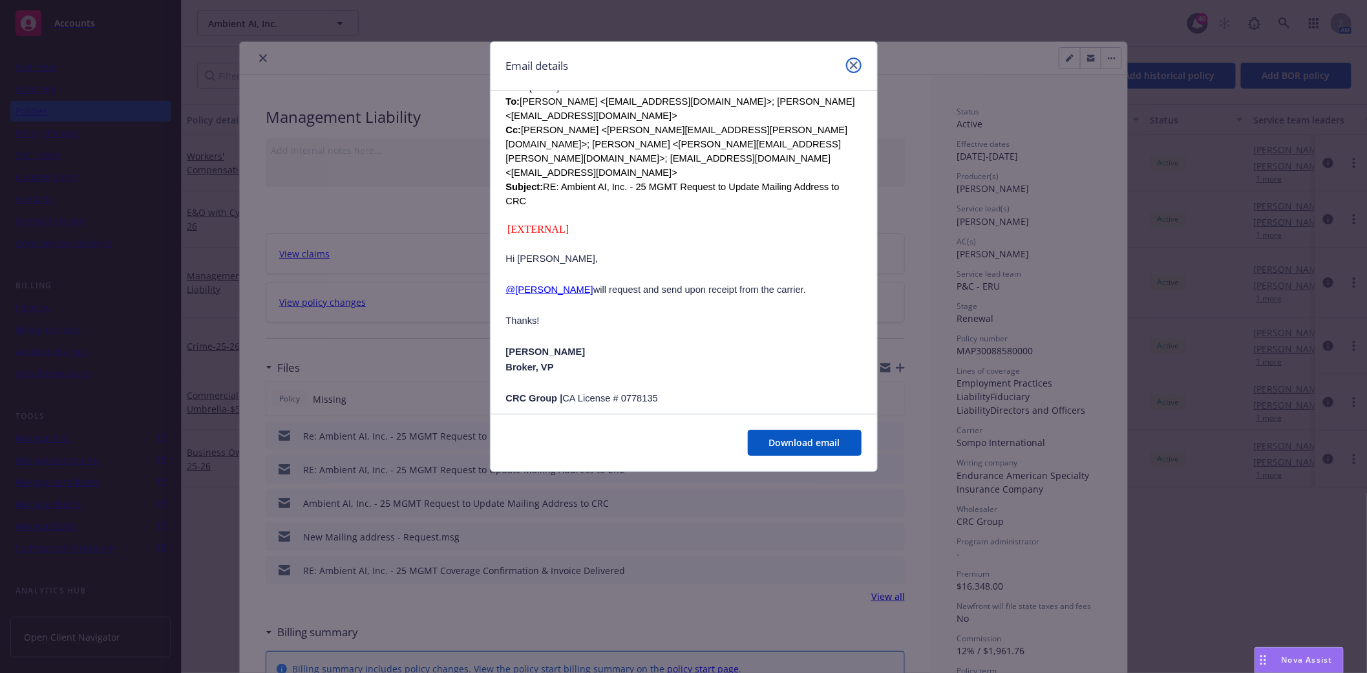
click at [854, 63] on icon "close" at bounding box center [854, 65] width 8 height 8
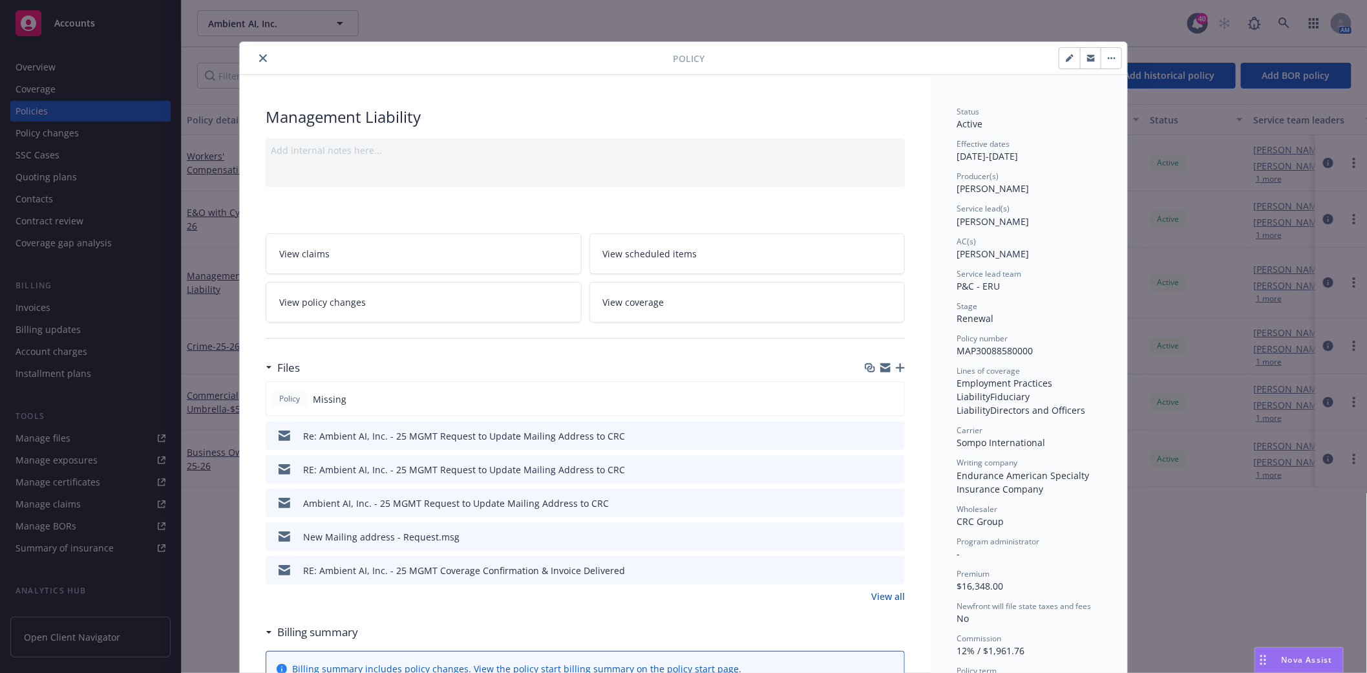
click at [894, 468] on icon "preview file" at bounding box center [893, 468] width 12 height 9
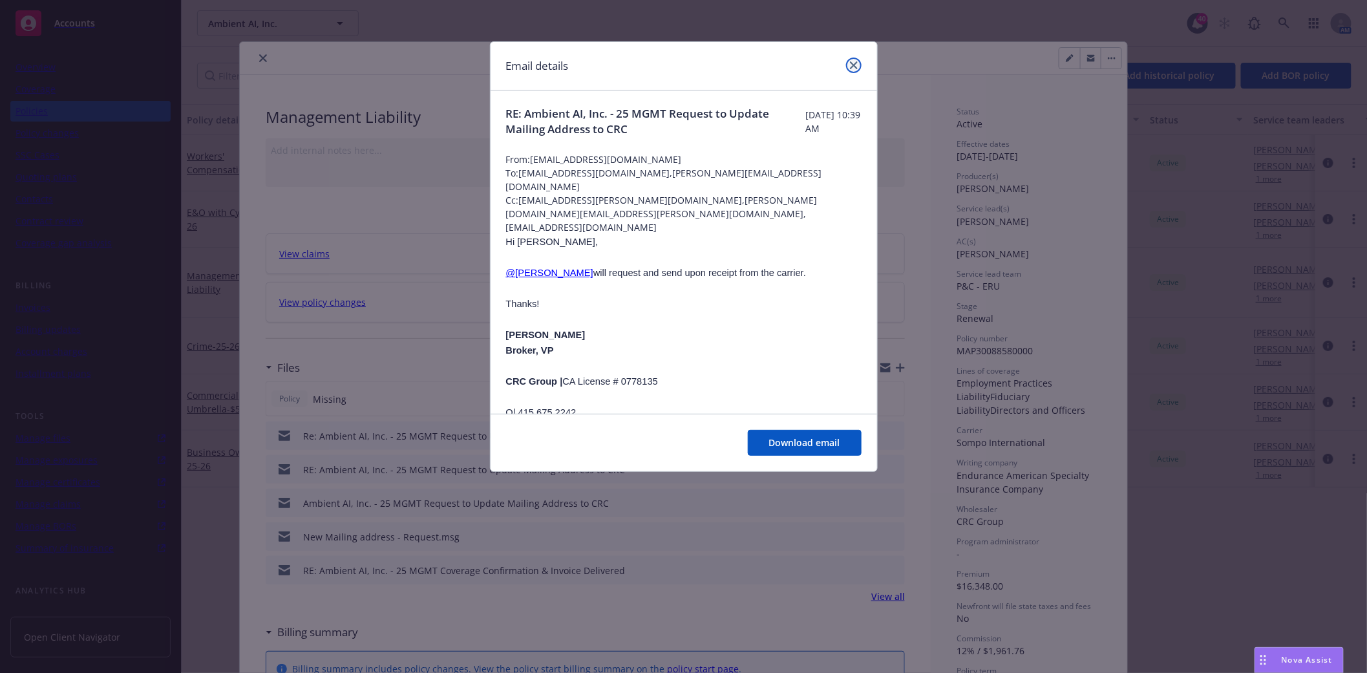
click at [850, 65] on icon "close" at bounding box center [854, 65] width 8 height 8
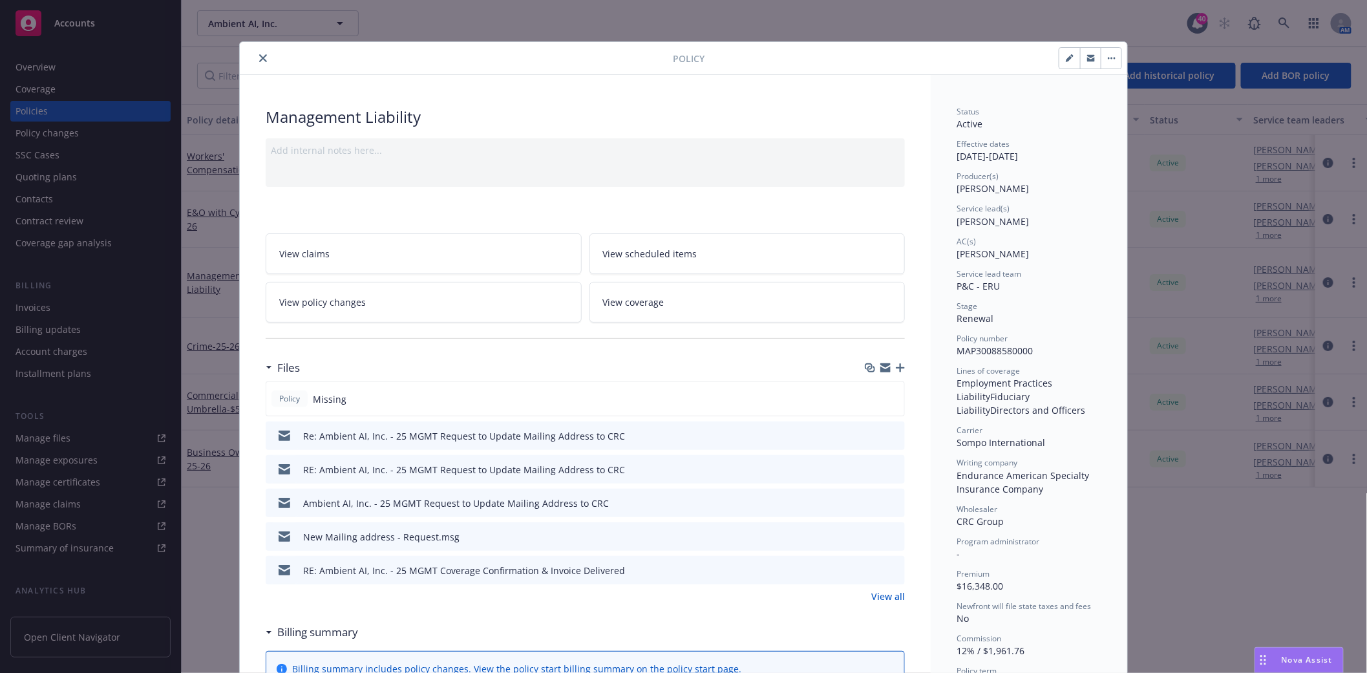
click at [890, 500] on icon "preview file" at bounding box center [893, 502] width 12 height 9
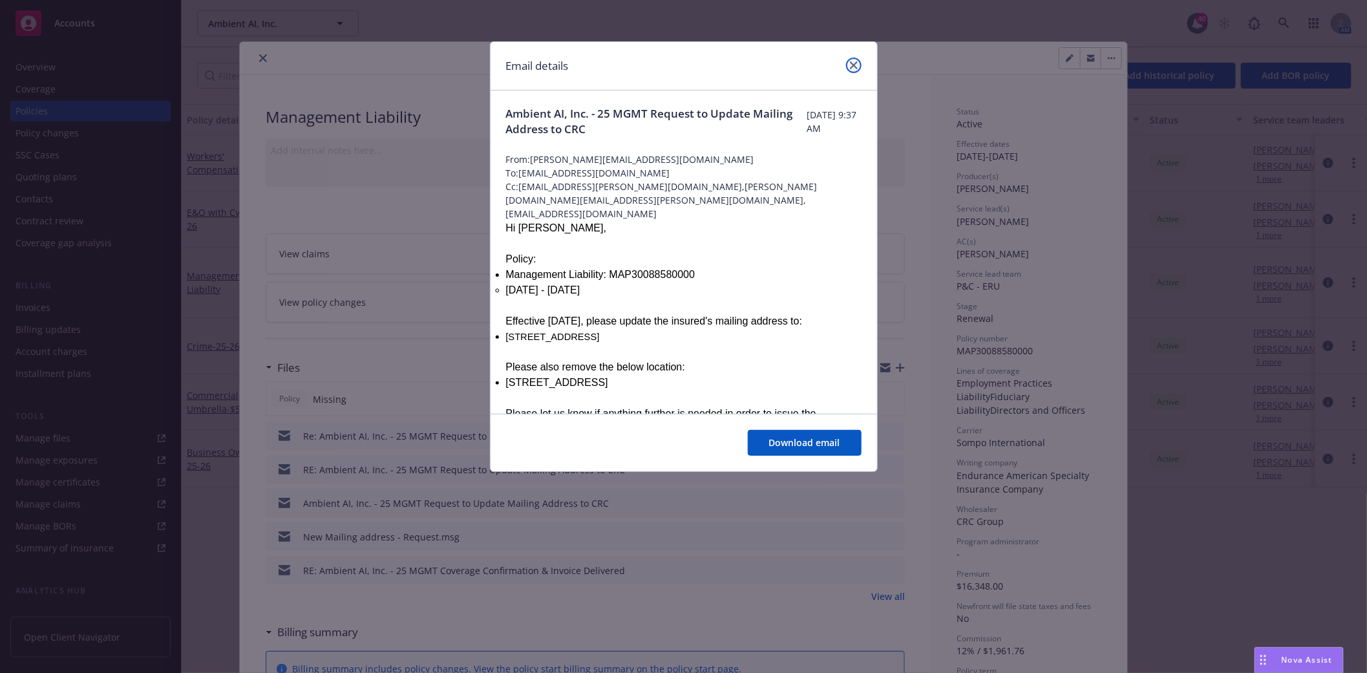
click at [856, 62] on icon "close" at bounding box center [854, 65] width 8 height 8
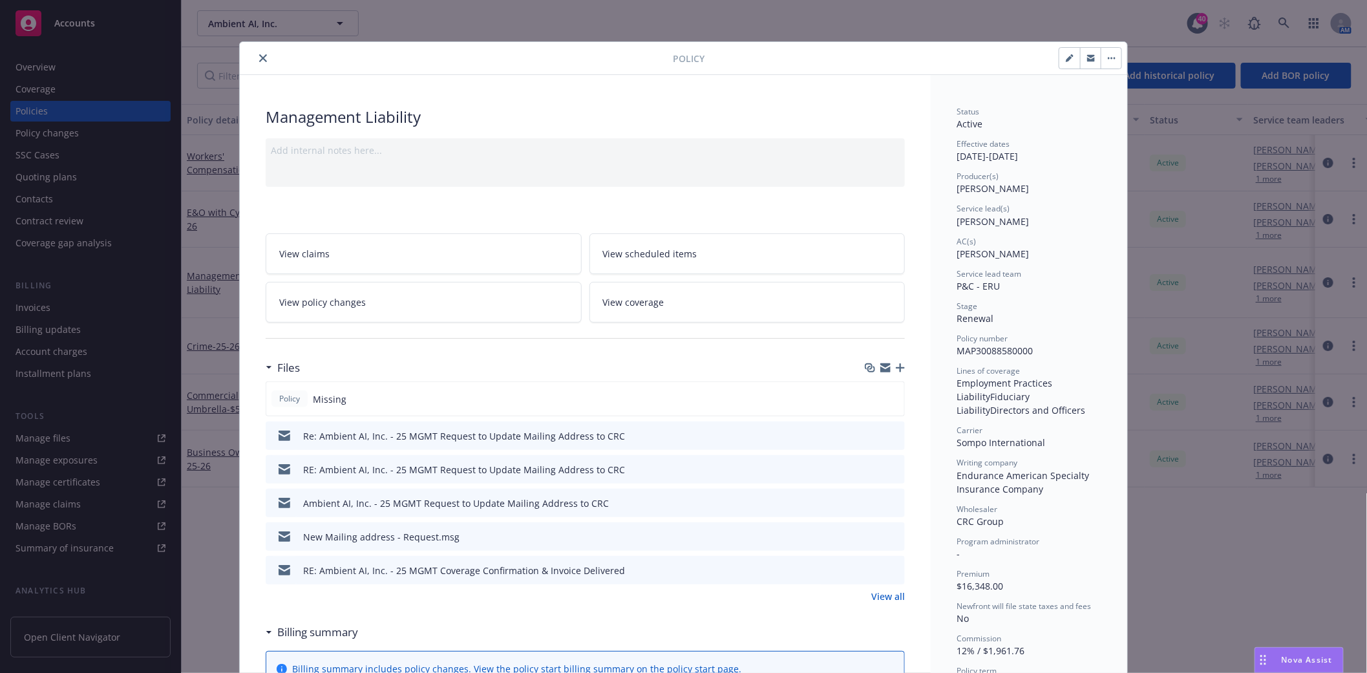
click at [259, 59] on icon "close" at bounding box center [263, 58] width 8 height 8
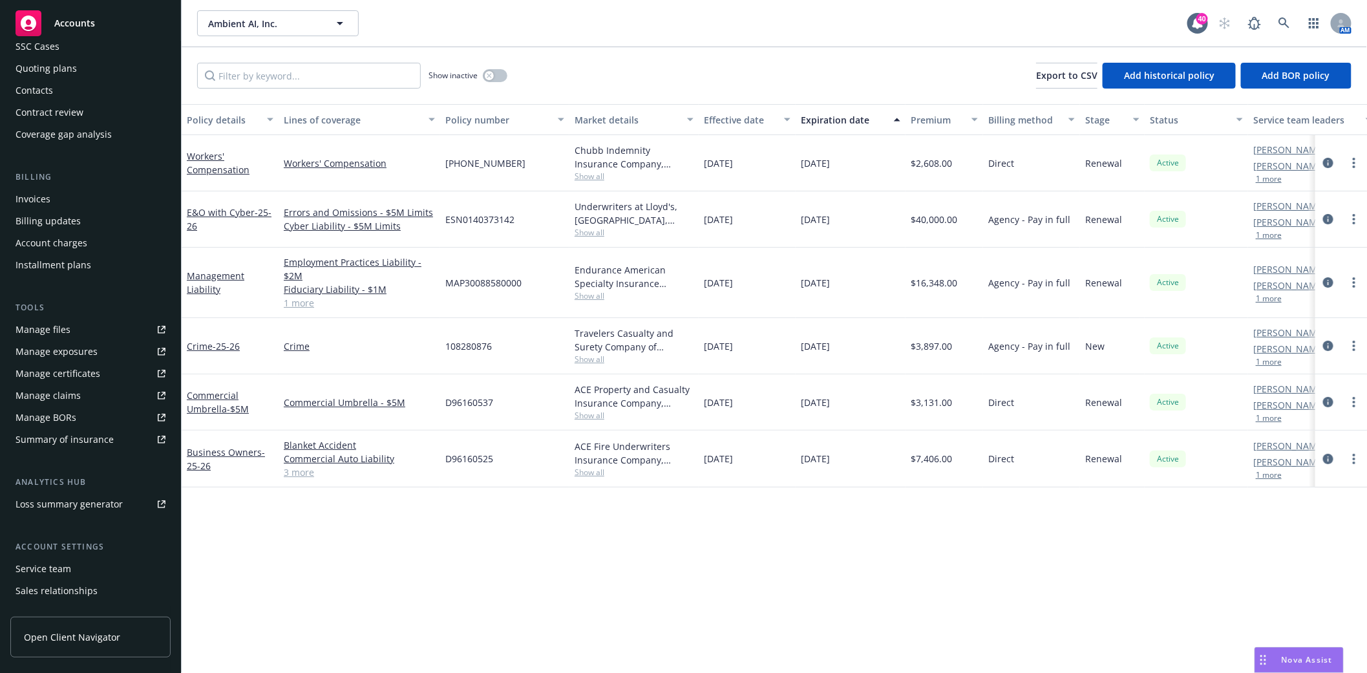
scroll to position [144, 0]
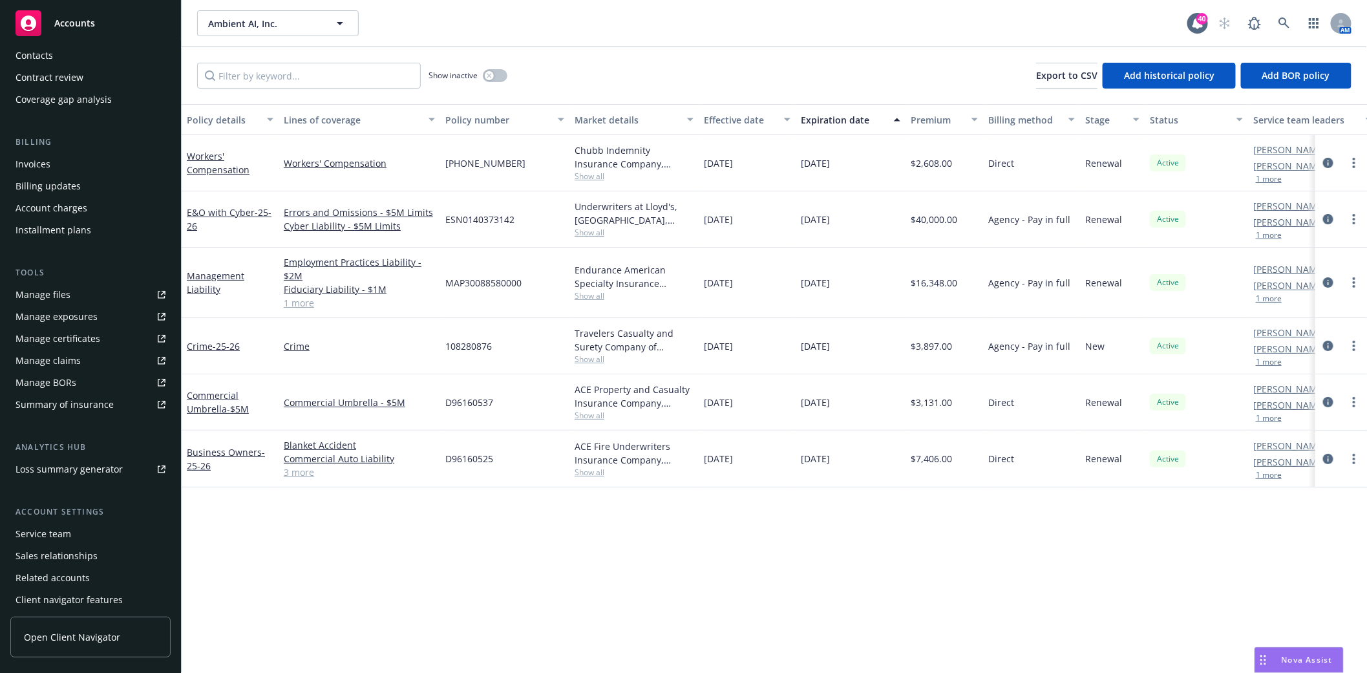
click at [52, 533] on div "Service team" at bounding box center [44, 534] width 56 height 21
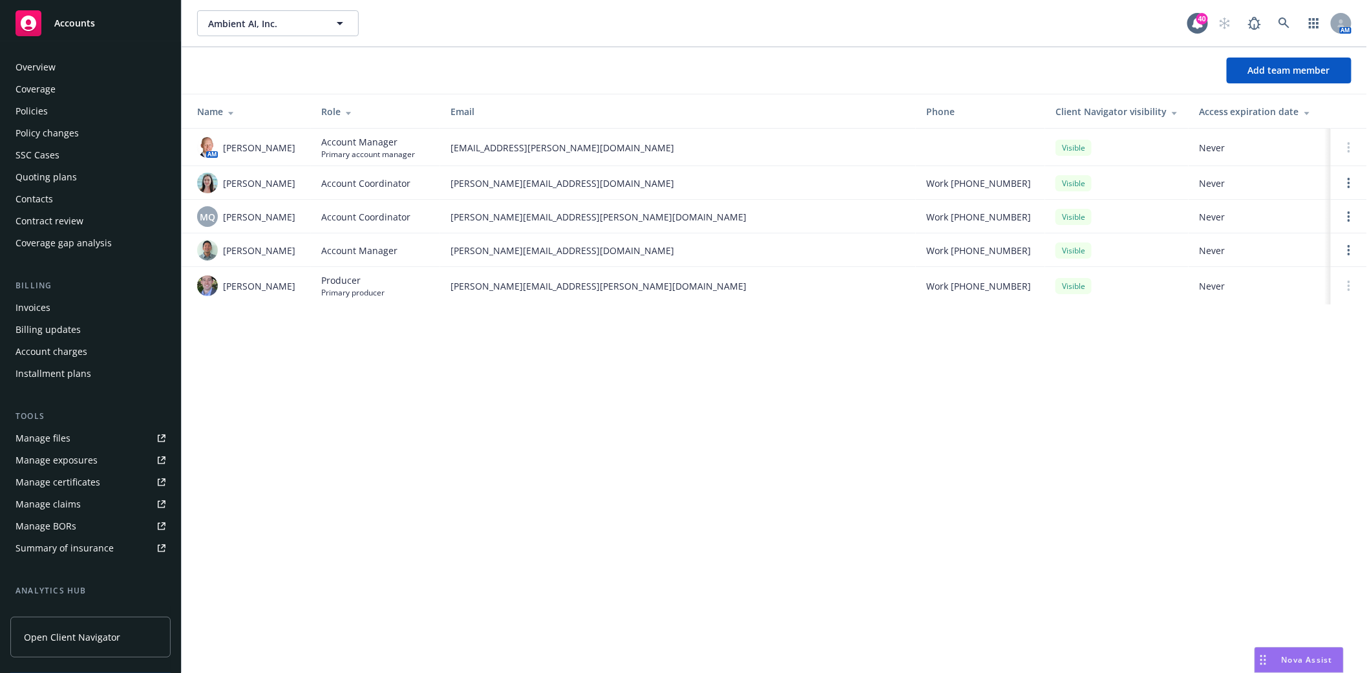
click at [42, 110] on div "Policies" at bounding box center [32, 111] width 32 height 21
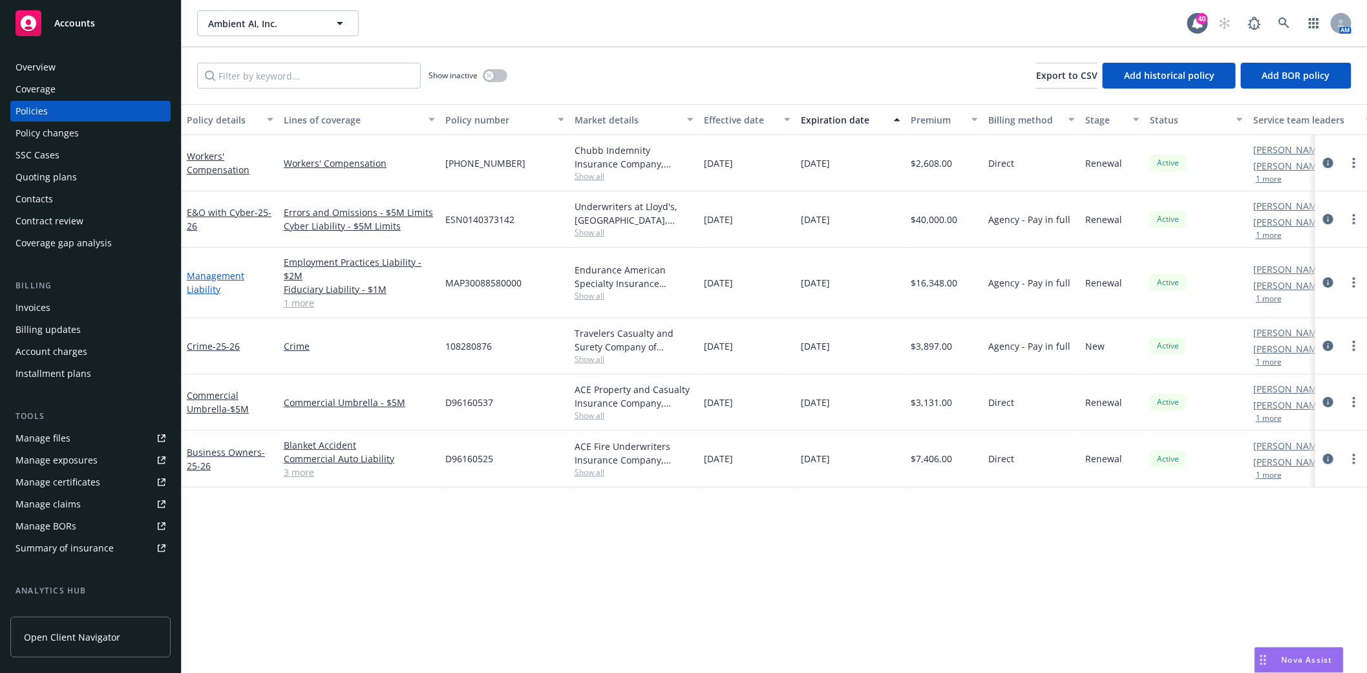
click at [204, 275] on link "Management Liability" at bounding box center [216, 283] width 58 height 26
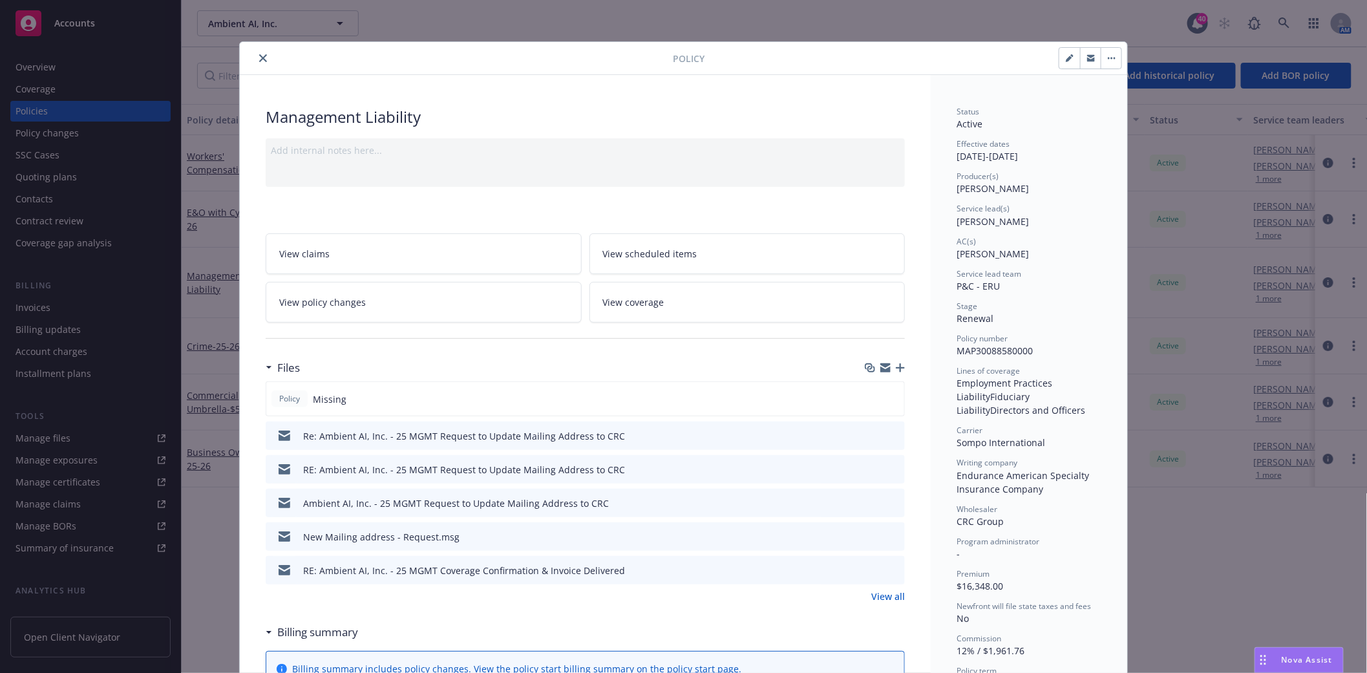
scroll to position [39, 0]
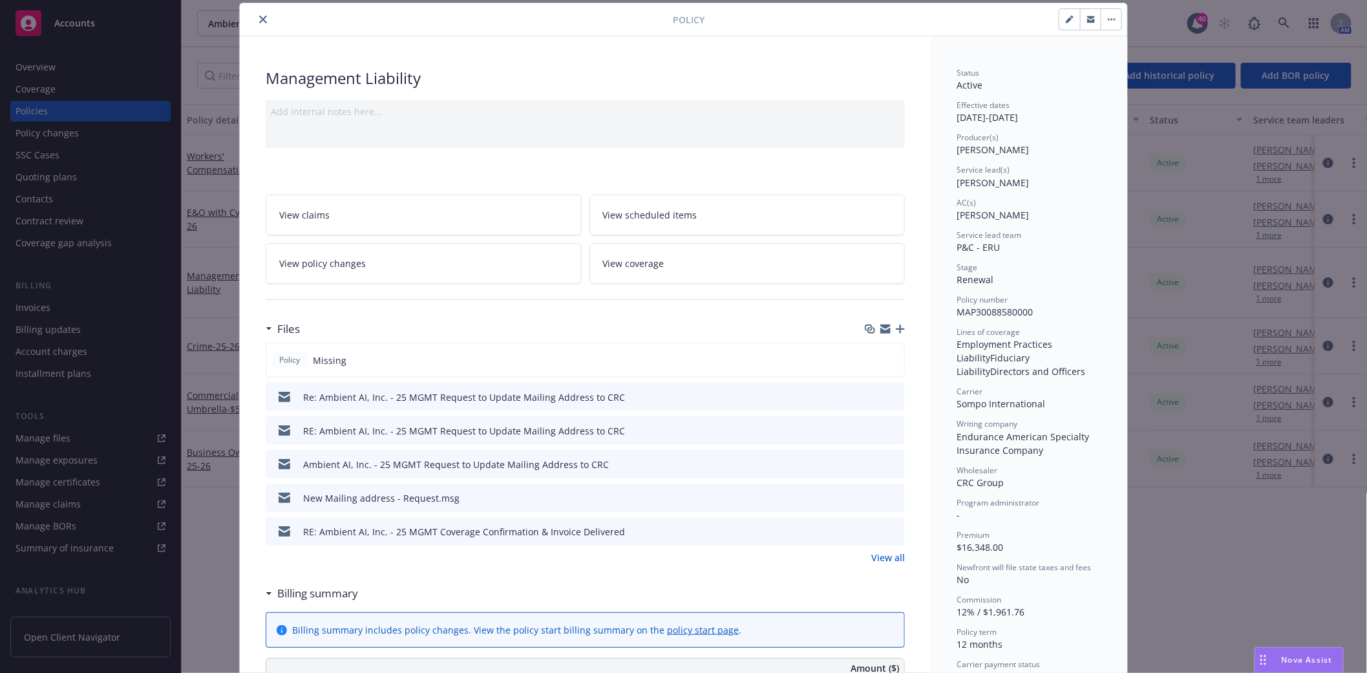
click at [259, 18] on icon "close" at bounding box center [263, 20] width 8 height 8
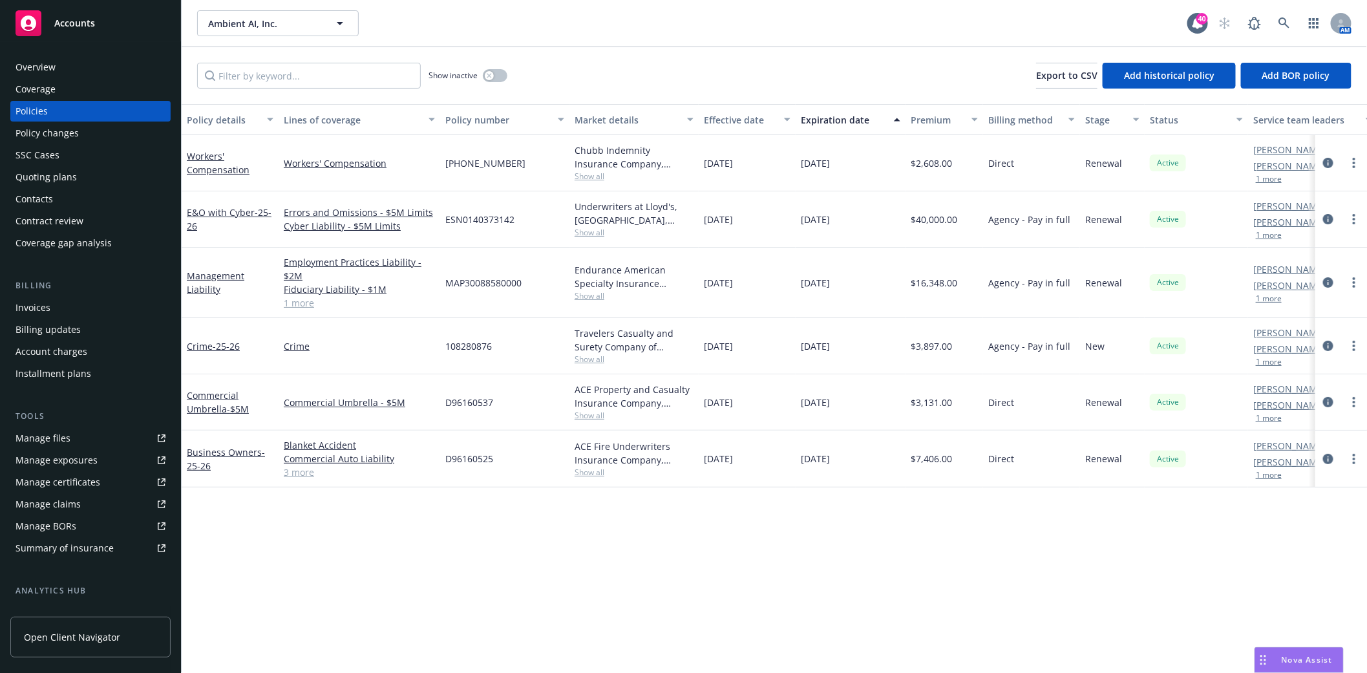
click at [1272, 302] on button "1 more" at bounding box center [1269, 299] width 26 height 8
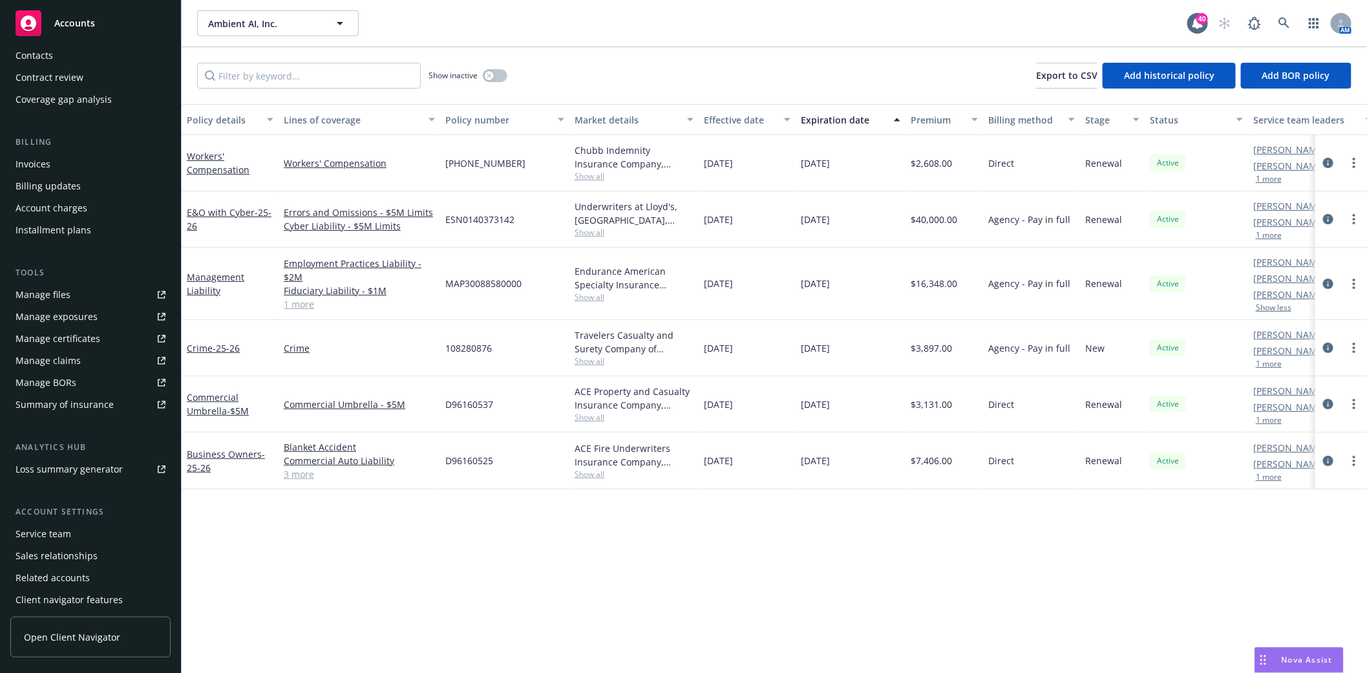
click at [40, 537] on div "Service team" at bounding box center [44, 534] width 56 height 21
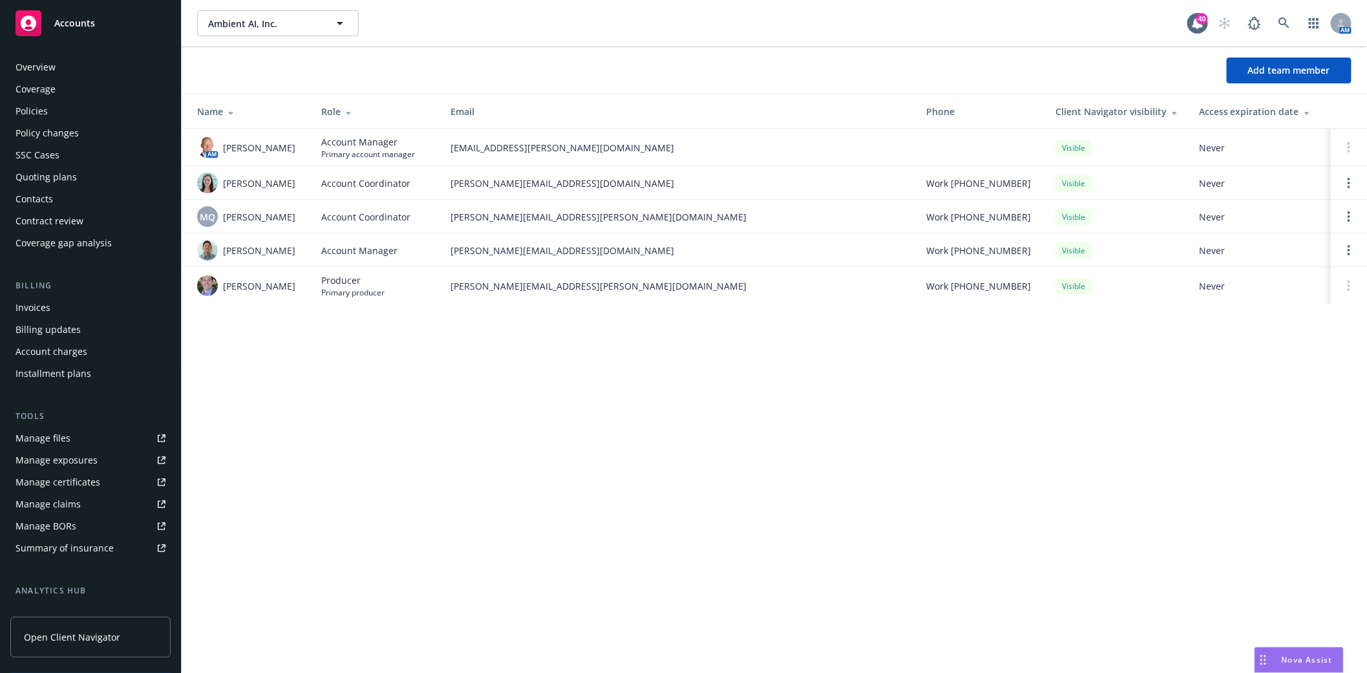
click at [36, 108] on div "Policies" at bounding box center [32, 111] width 32 height 21
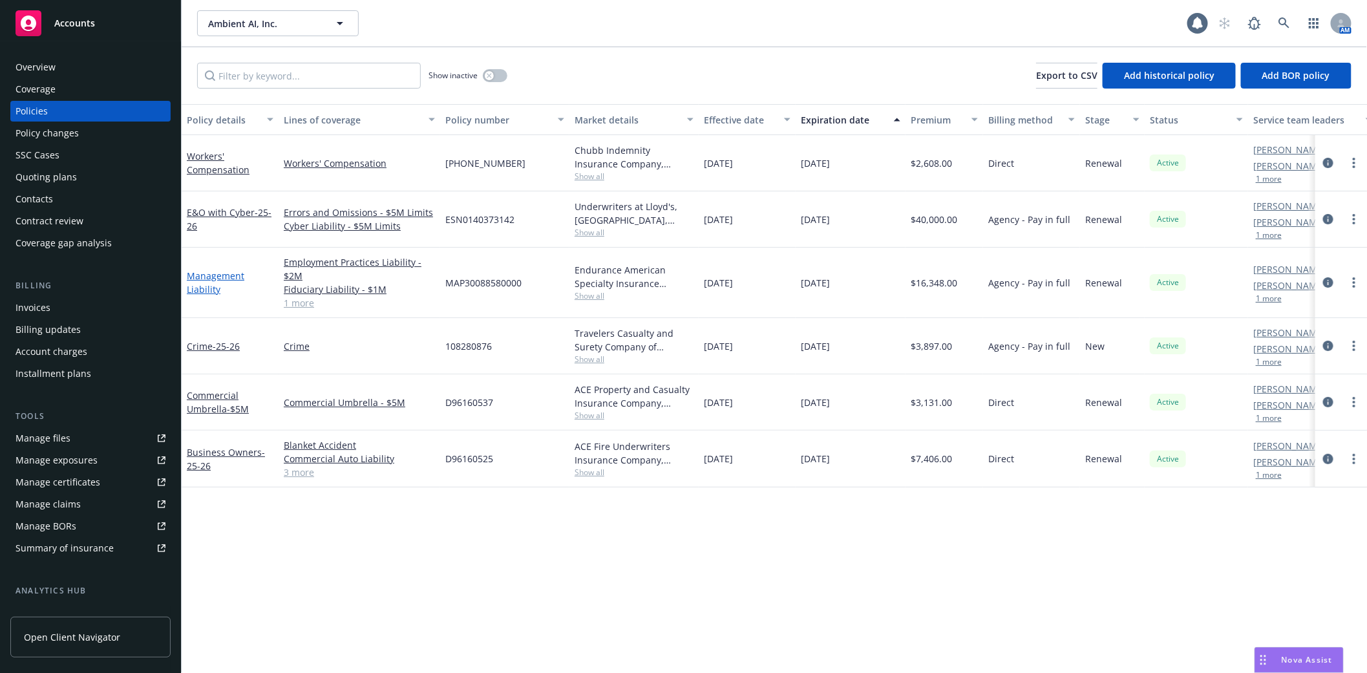
click at [200, 276] on link "Management Liability" at bounding box center [216, 283] width 58 height 26
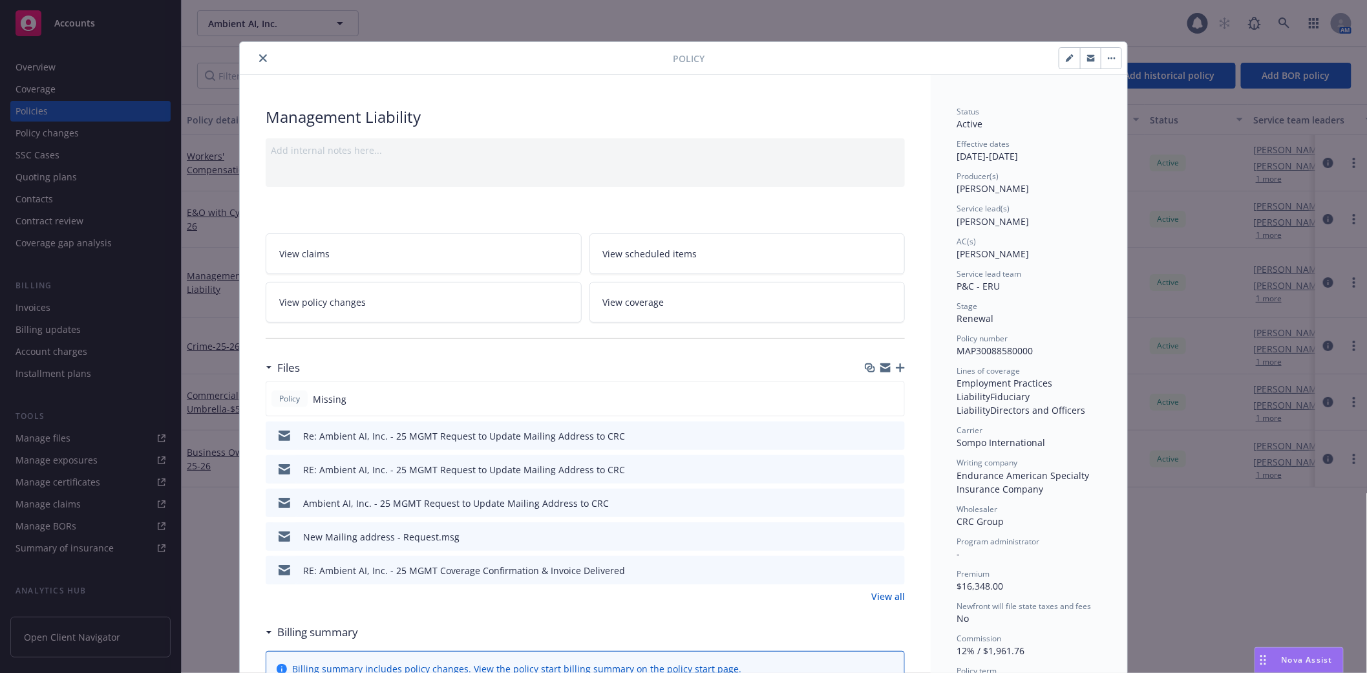
scroll to position [39, 0]
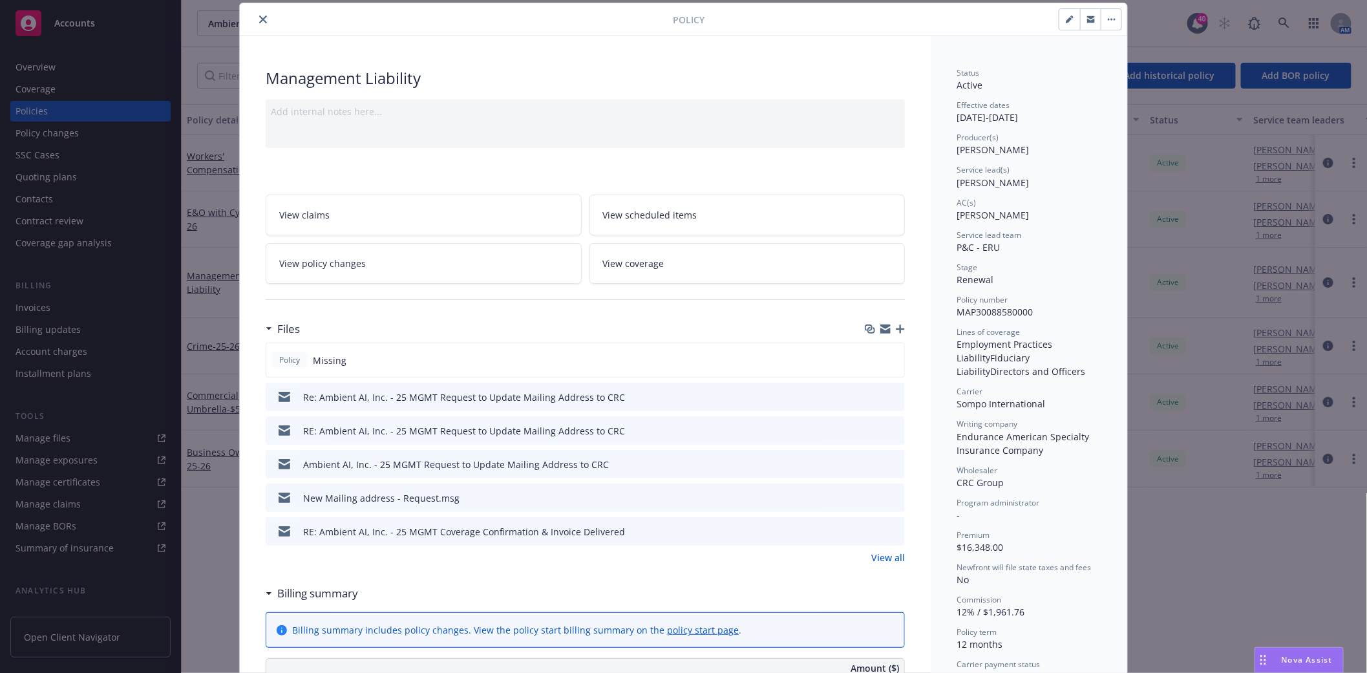
click at [888, 462] on icon "preview file" at bounding box center [893, 463] width 12 height 9
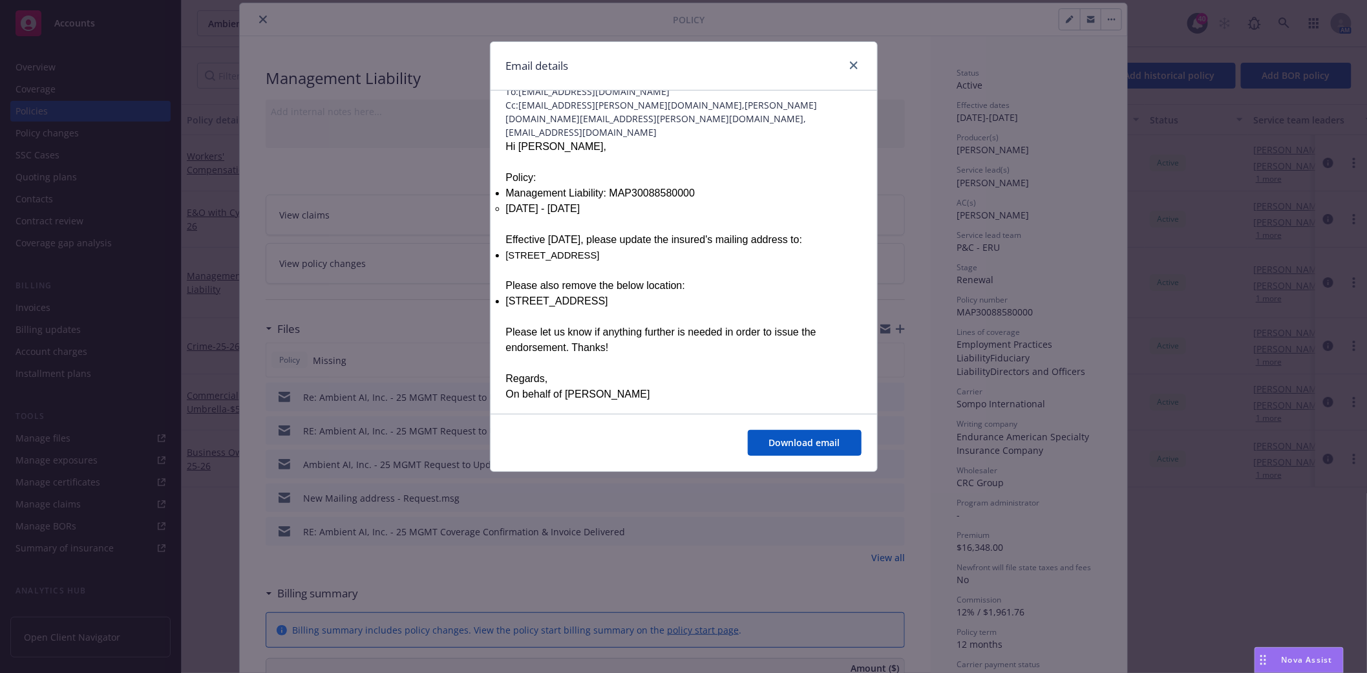
scroll to position [0, 0]
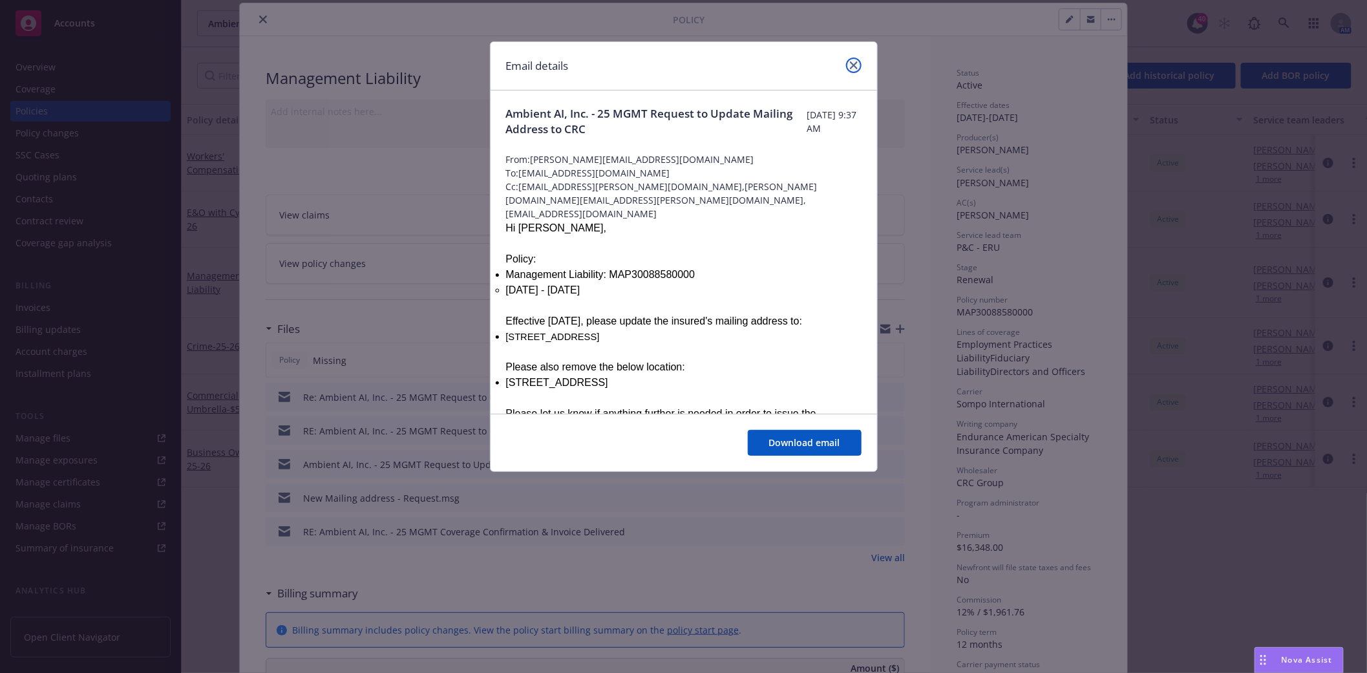
click at [852, 65] on icon "close" at bounding box center [854, 65] width 8 height 8
